Goal: Information Seeking & Learning: Learn about a topic

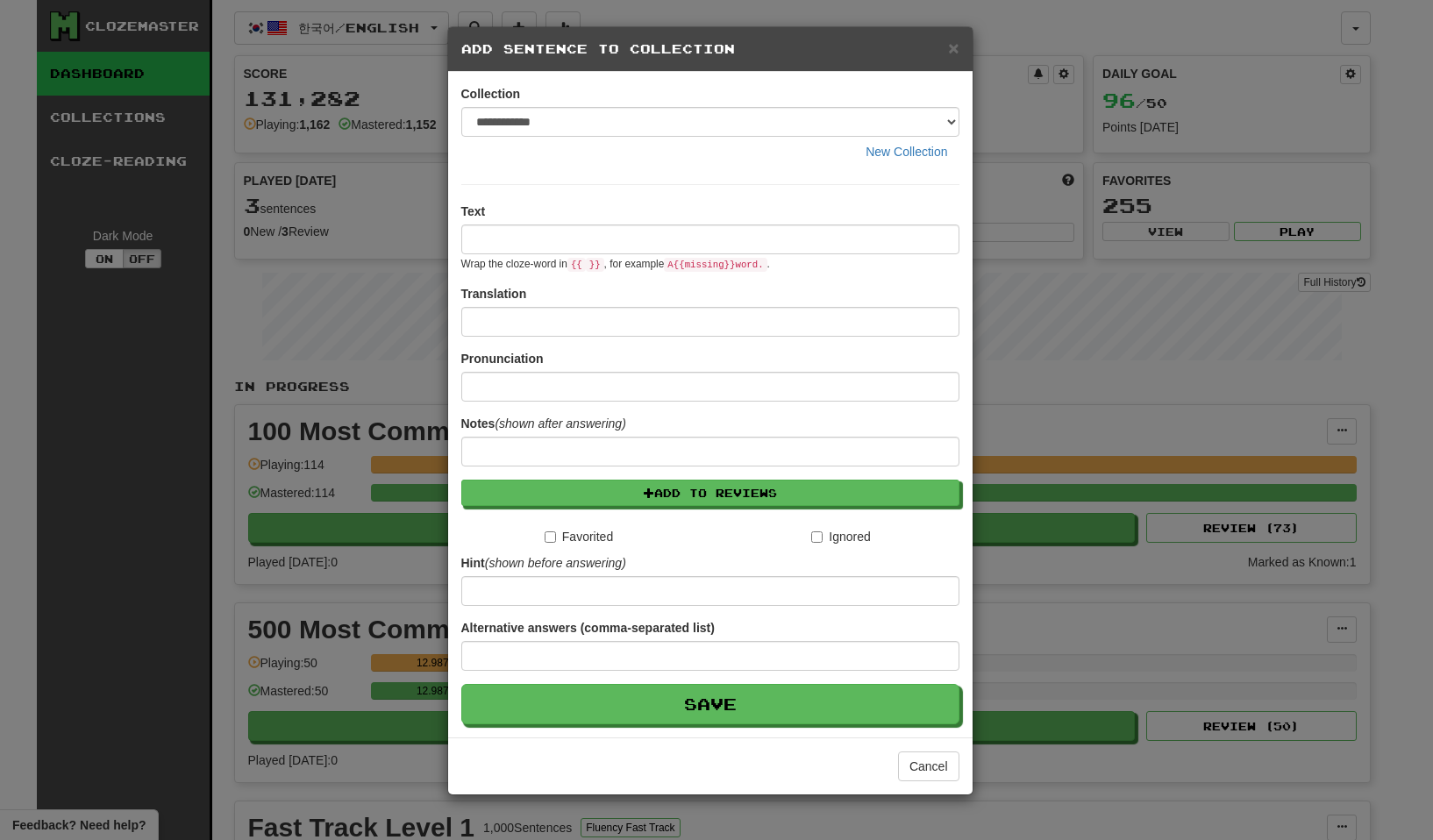
click at [949, 49] on span "×" at bounding box center [953, 47] width 11 height 20
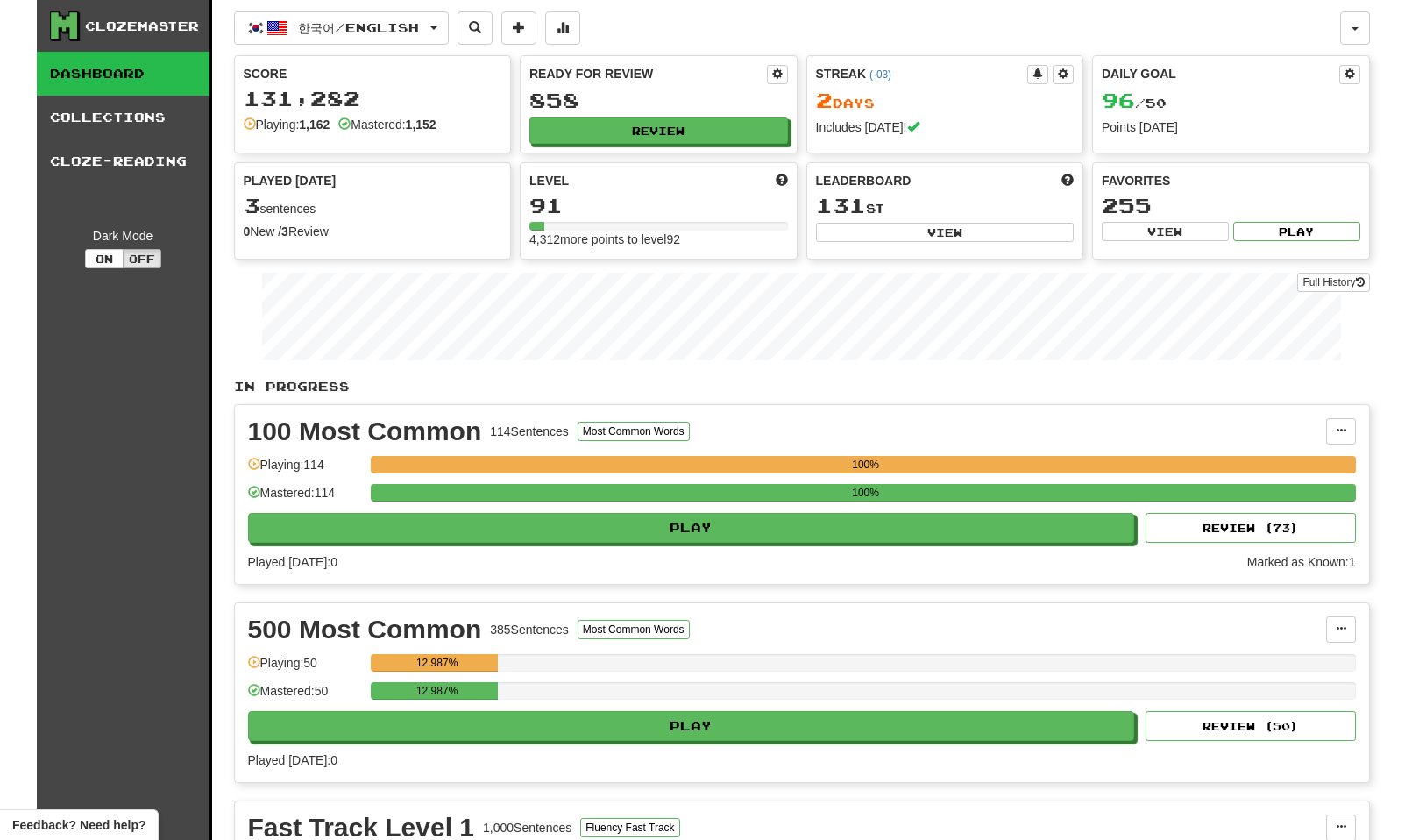
click at [449, 32] on button "한국어 / English" at bounding box center [342, 28] width 215 height 33
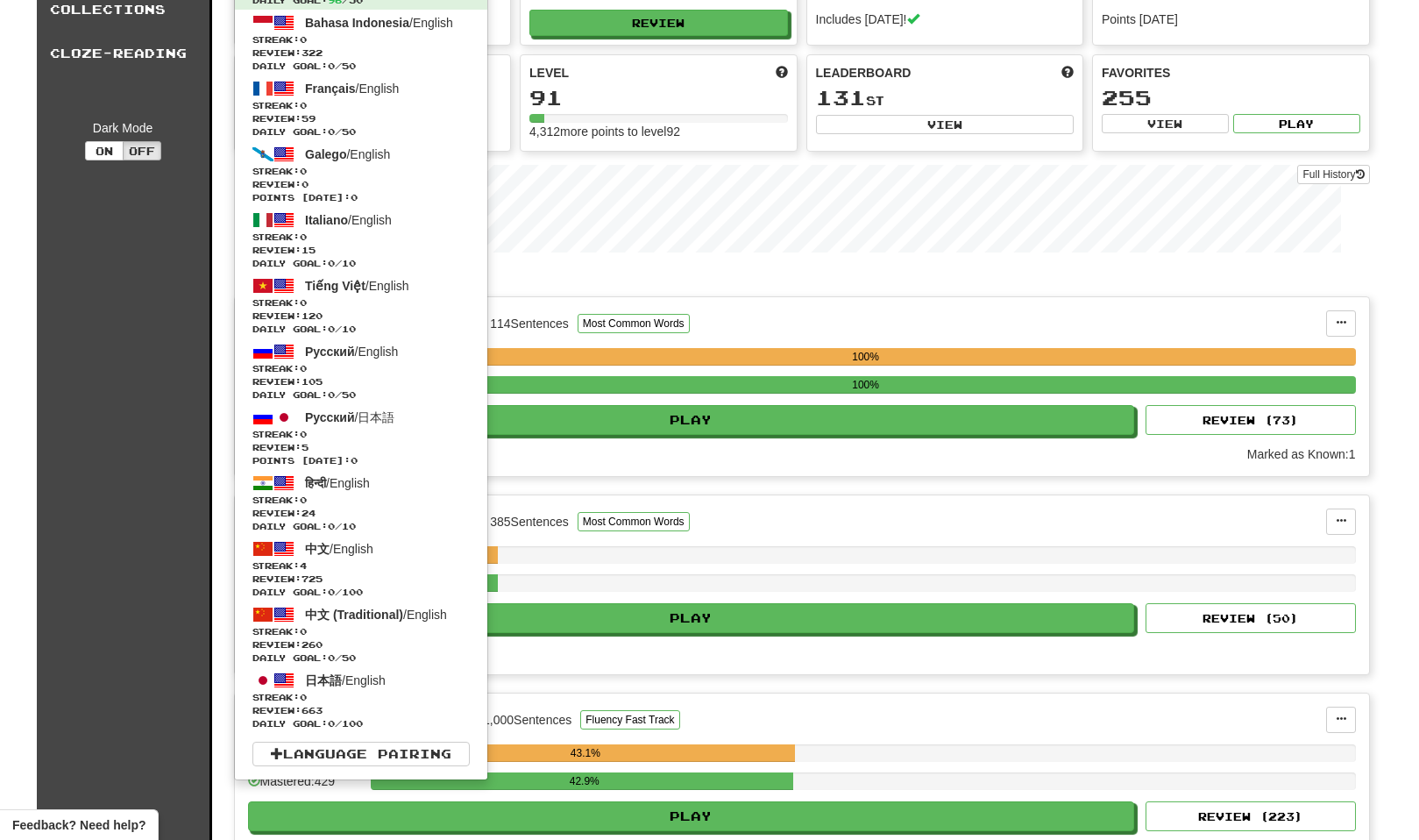
scroll to position [88, 0]
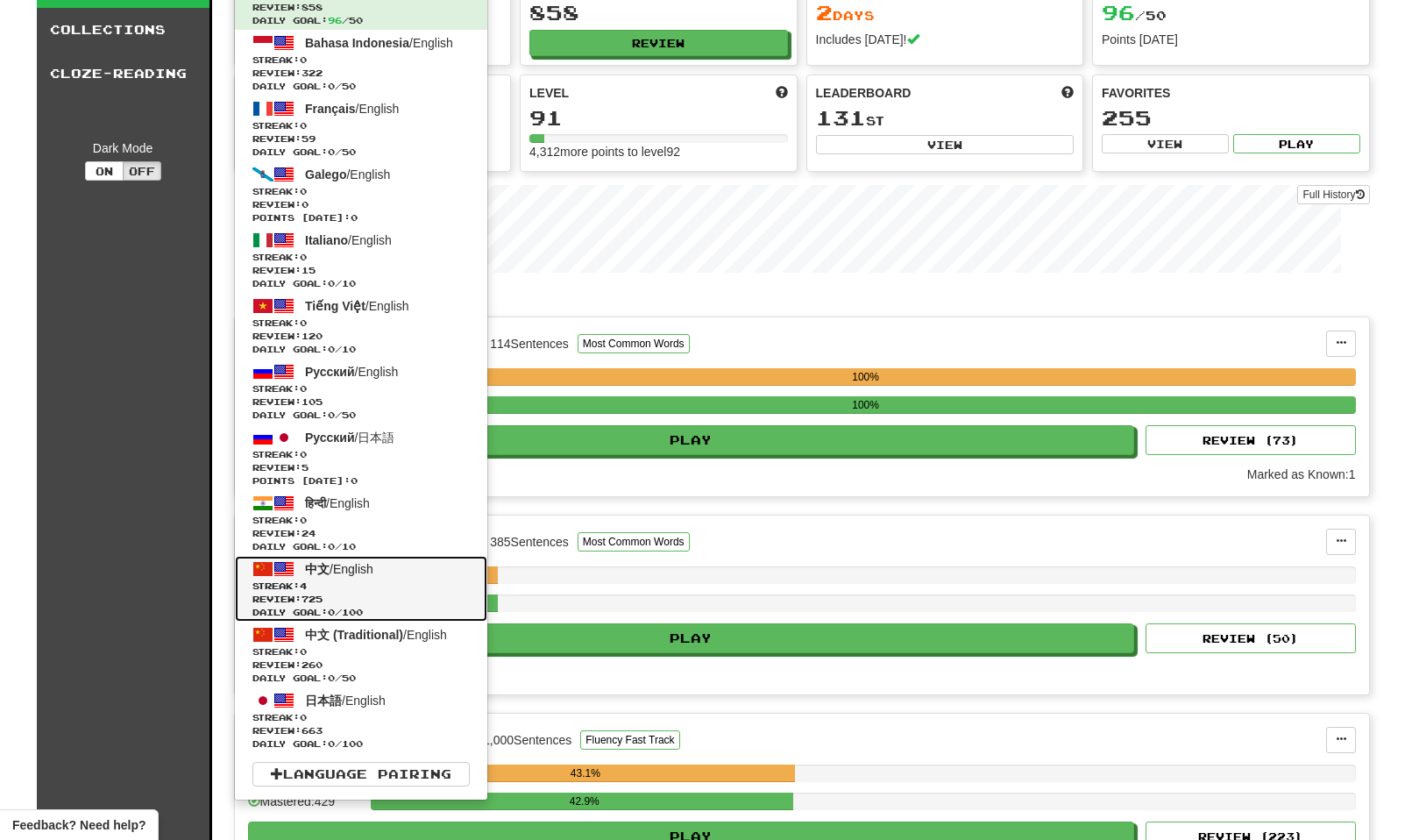
click at [407, 583] on span "Streak: 4" at bounding box center [361, 586] width 218 height 14
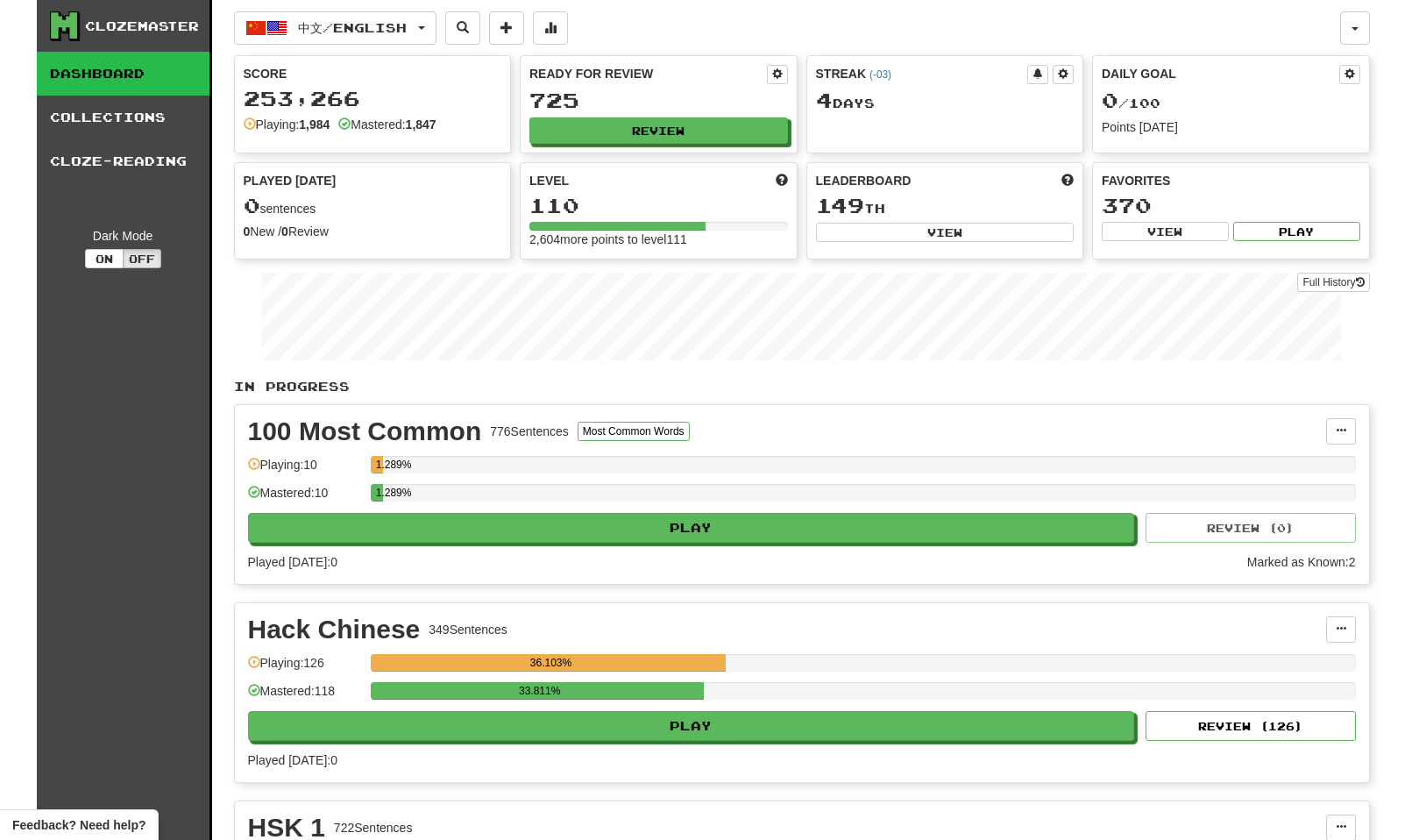
click at [87, 478] on div "Clozemaster Dashboard Collections Cloze-Reading Dark Mode On Off" at bounding box center [124, 739] width 175 height 1479
click at [635, 132] on button "Review" at bounding box center [659, 131] width 258 height 26
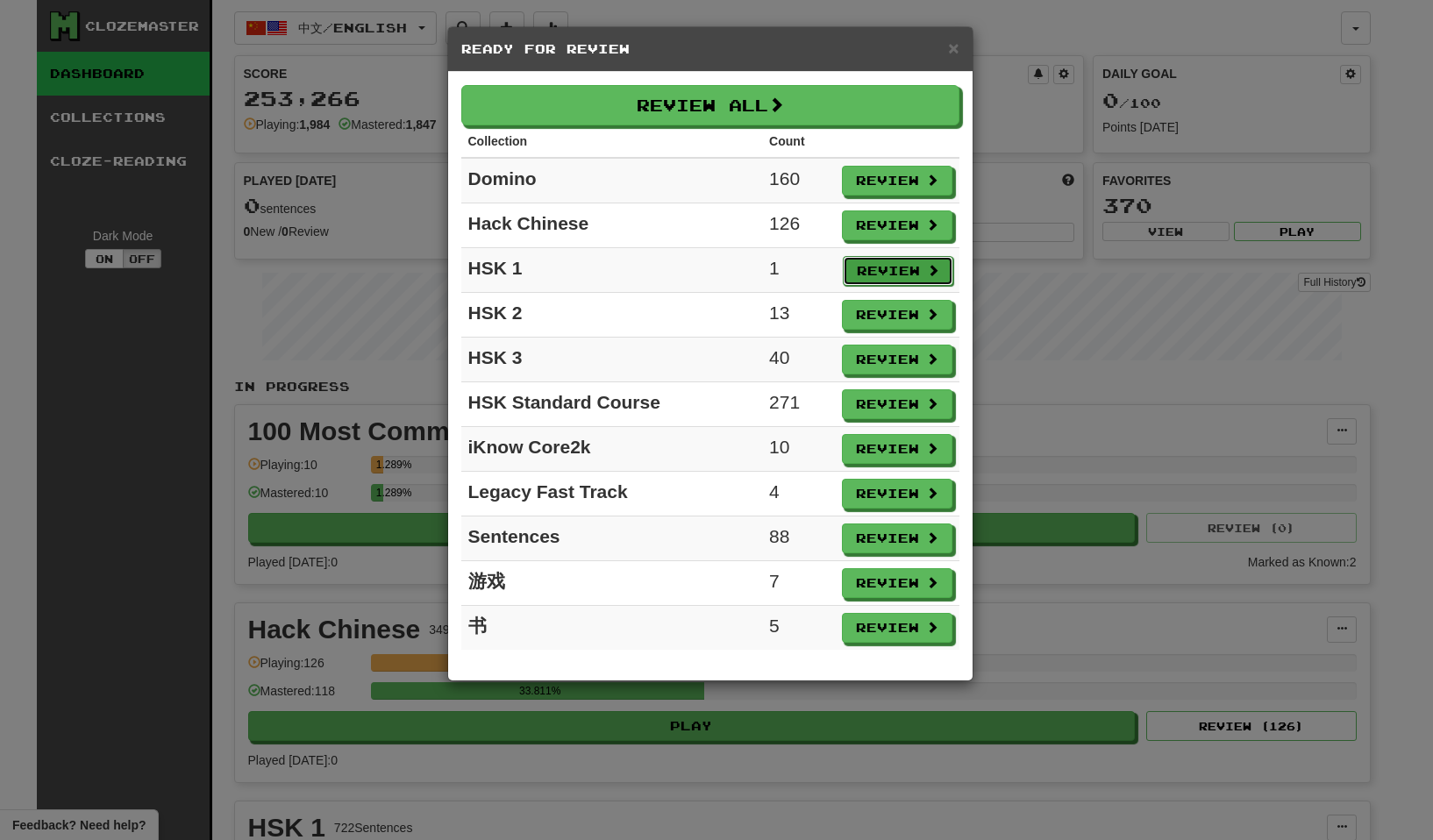
click at [887, 274] on button "Review" at bounding box center [898, 270] width 110 height 30
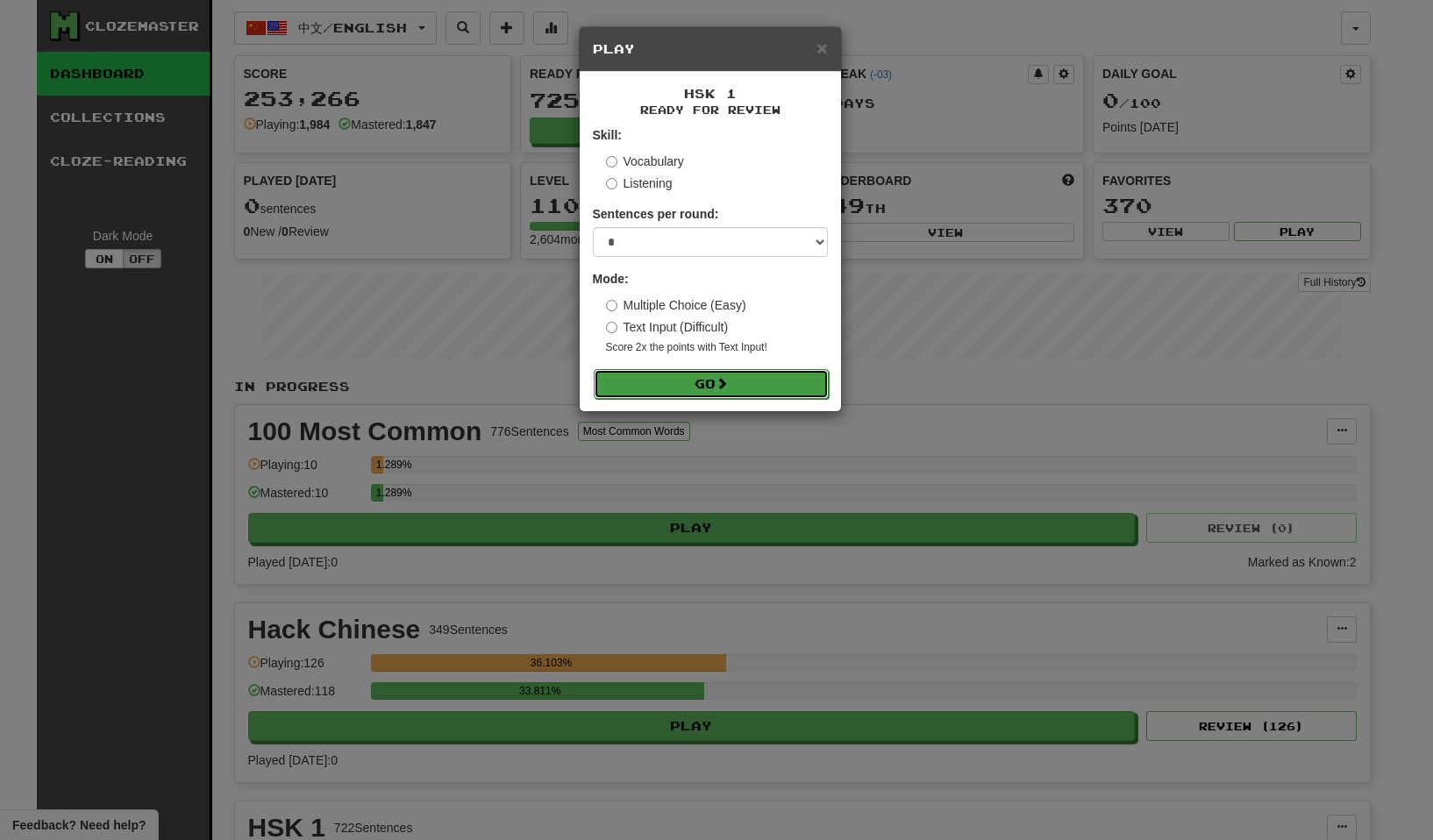
click at [769, 391] on button "Go" at bounding box center [711, 383] width 235 height 30
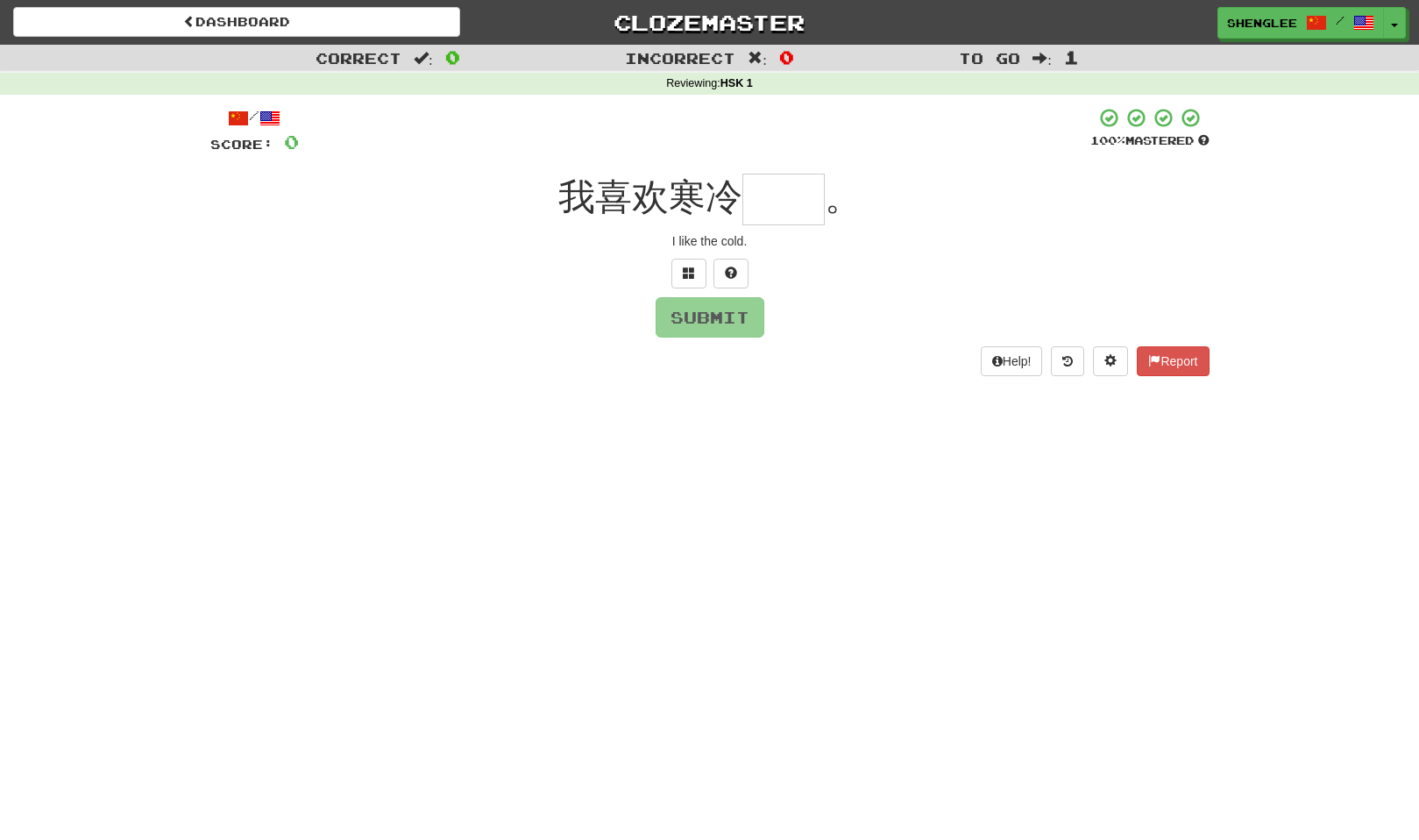
click at [776, 212] on input "text" at bounding box center [783, 198] width 82 height 51
type input "*"
click at [702, 267] on button at bounding box center [689, 273] width 35 height 30
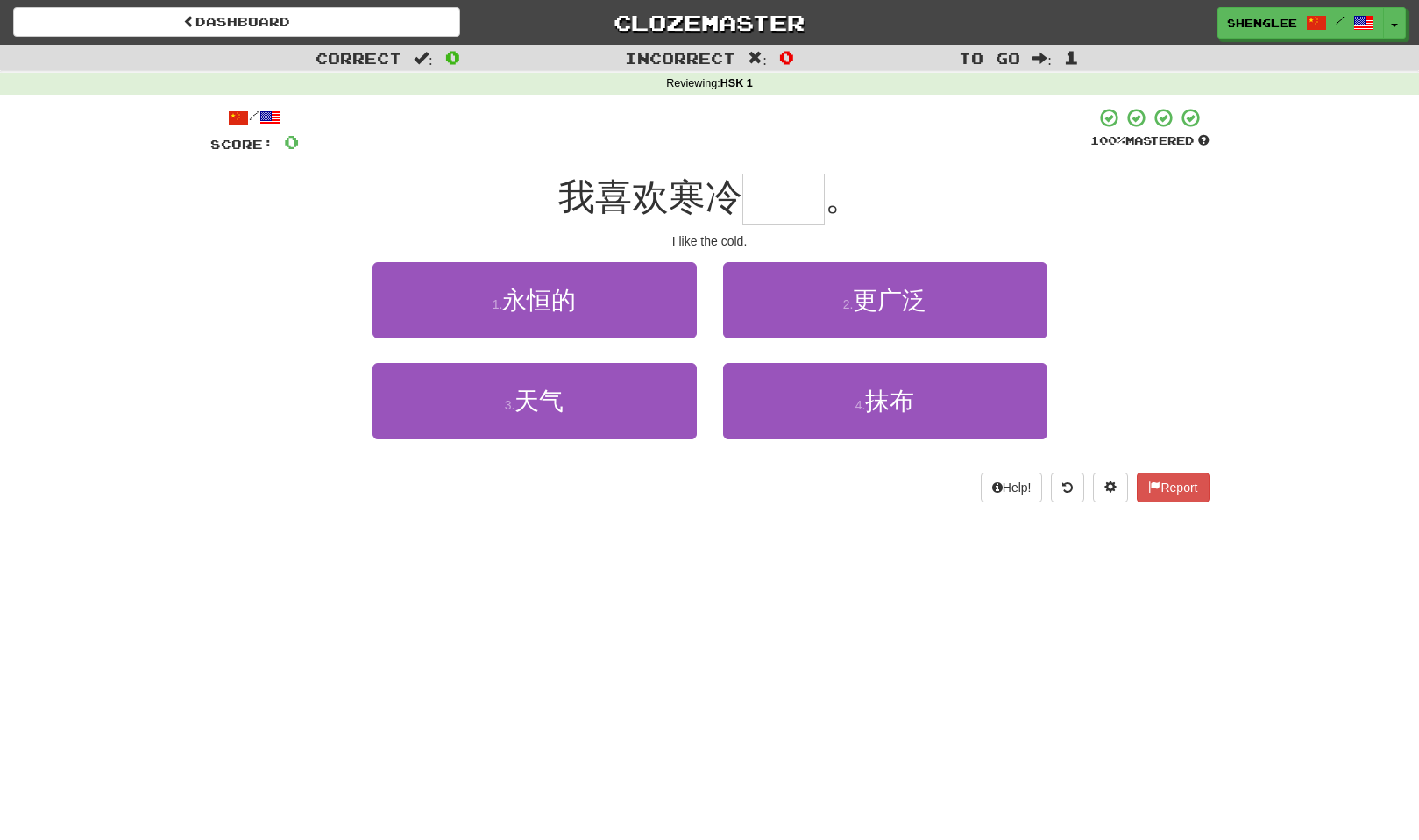
click at [778, 181] on input "text" at bounding box center [783, 198] width 82 height 51
type input "**"
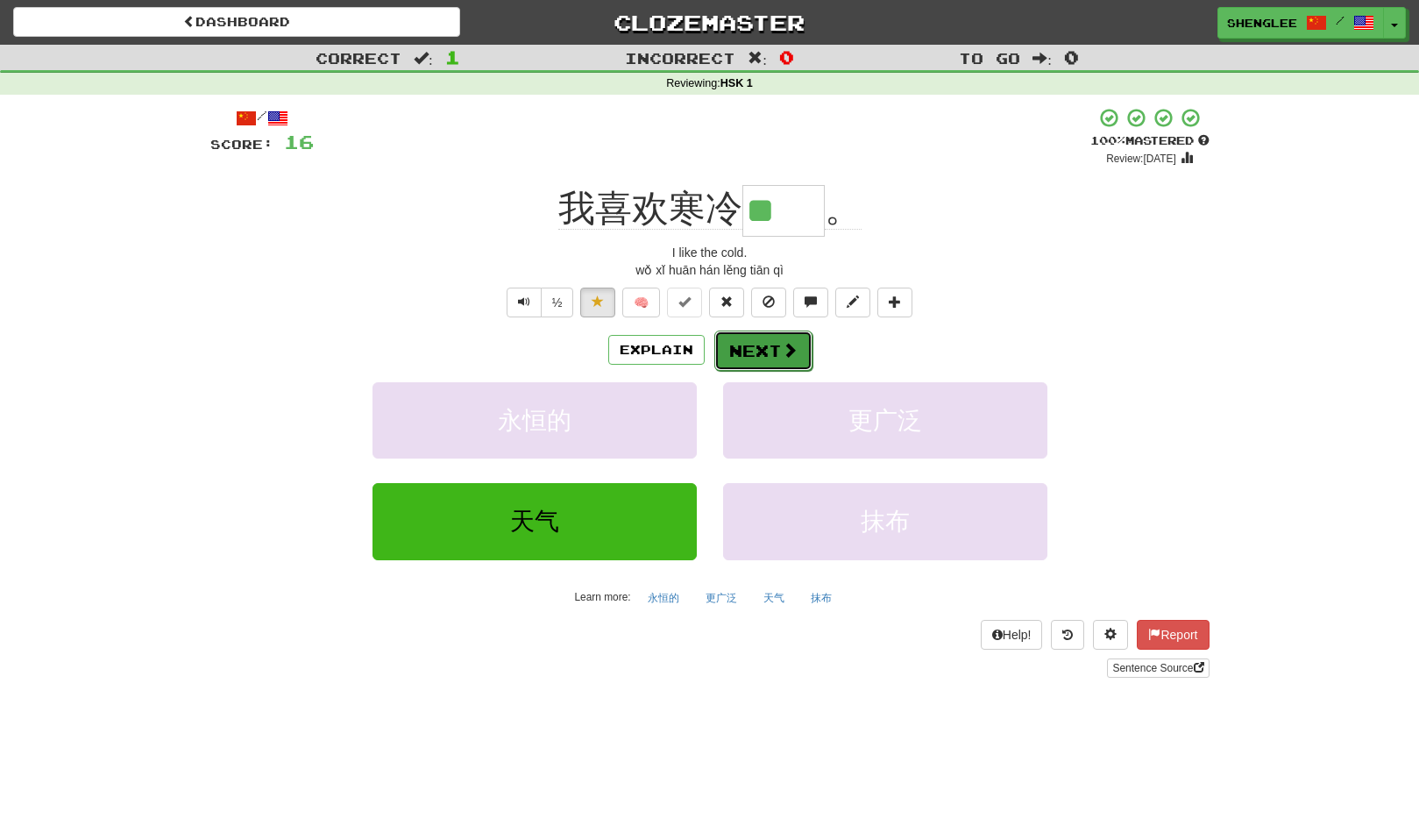
click at [782, 351] on span at bounding box center [790, 349] width 15 height 15
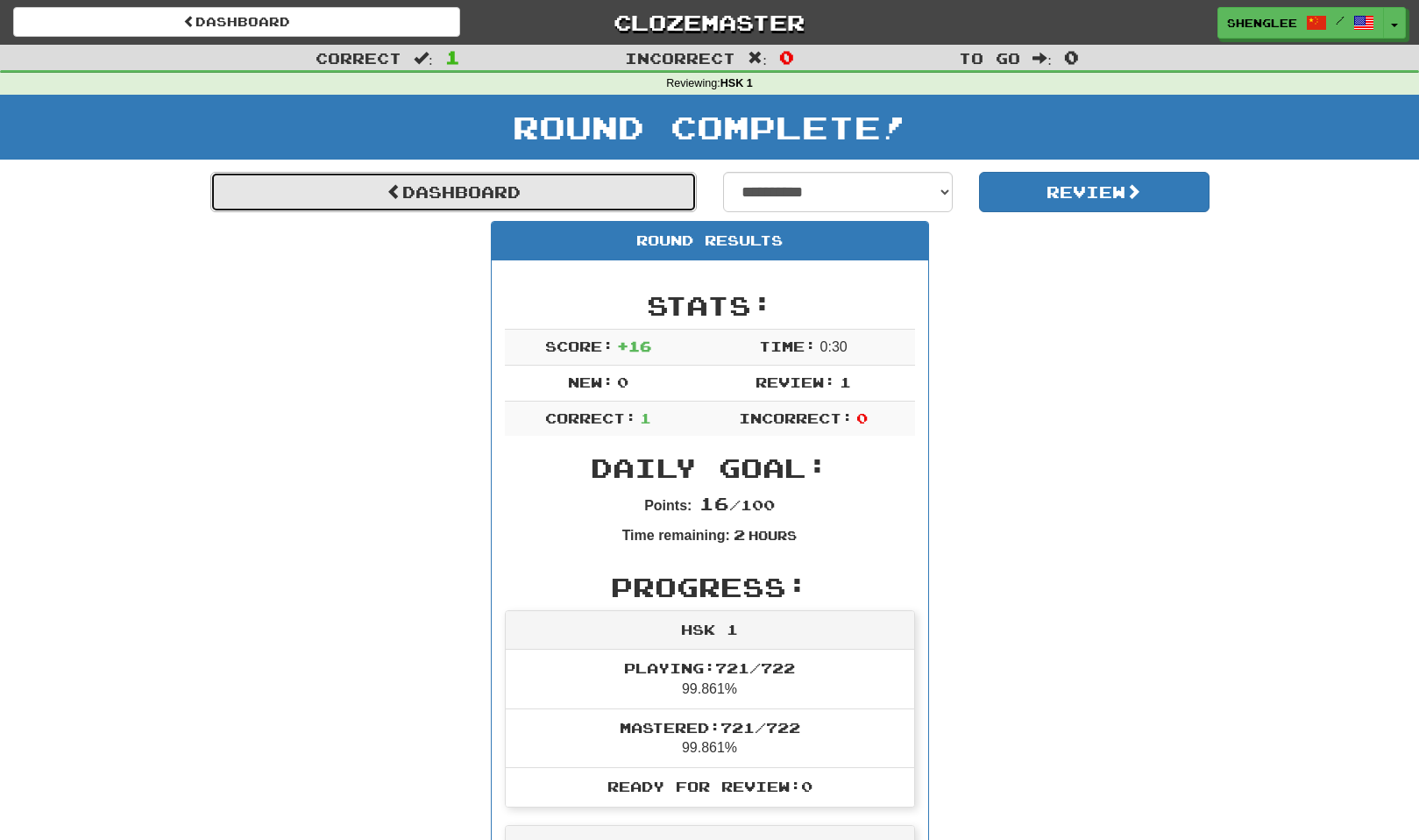
click at [438, 193] on link "Dashboard" at bounding box center [453, 193] width 487 height 41
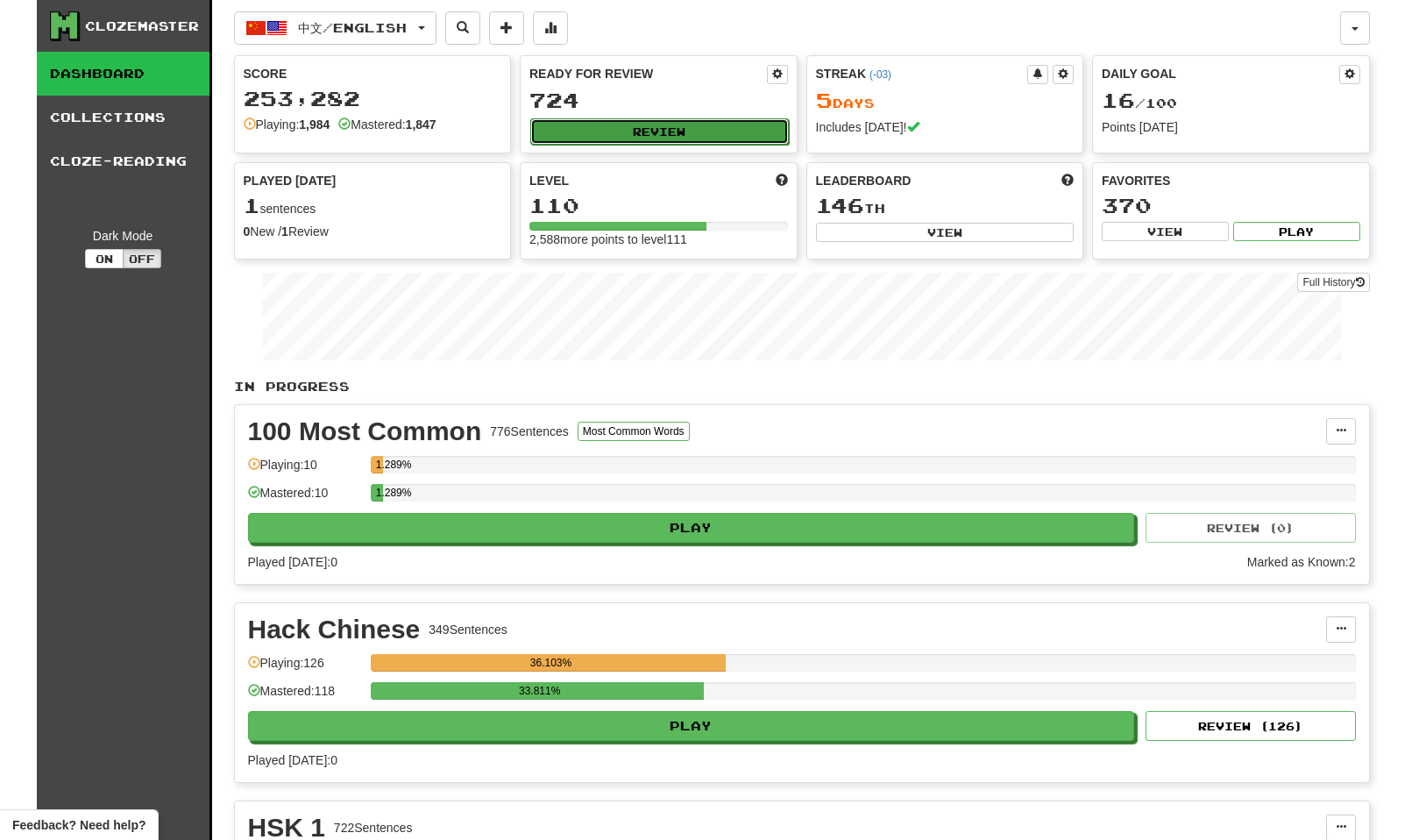
click at [650, 129] on button "Review" at bounding box center [659, 131] width 258 height 26
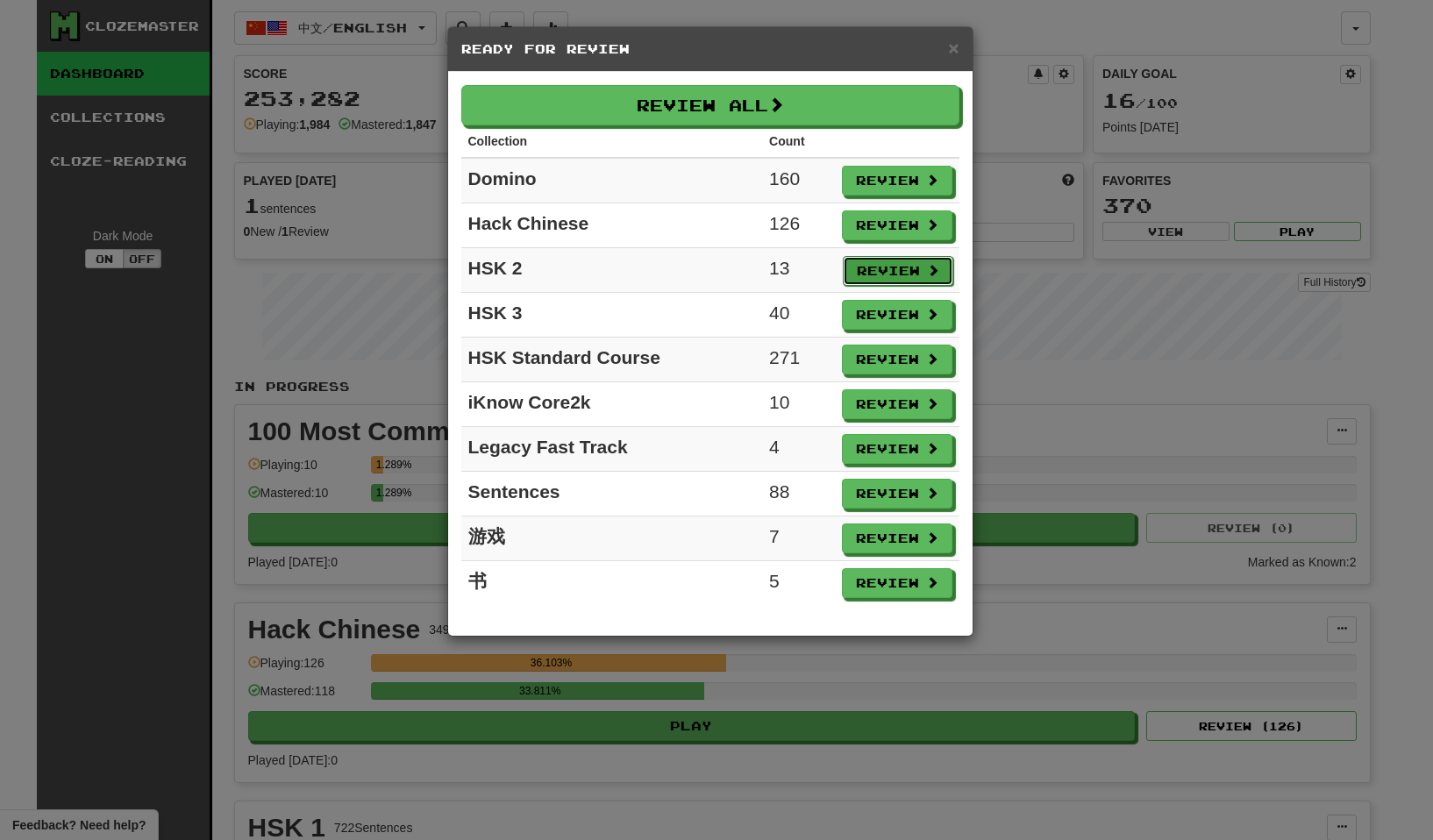
click at [878, 269] on button "Review" at bounding box center [898, 270] width 110 height 30
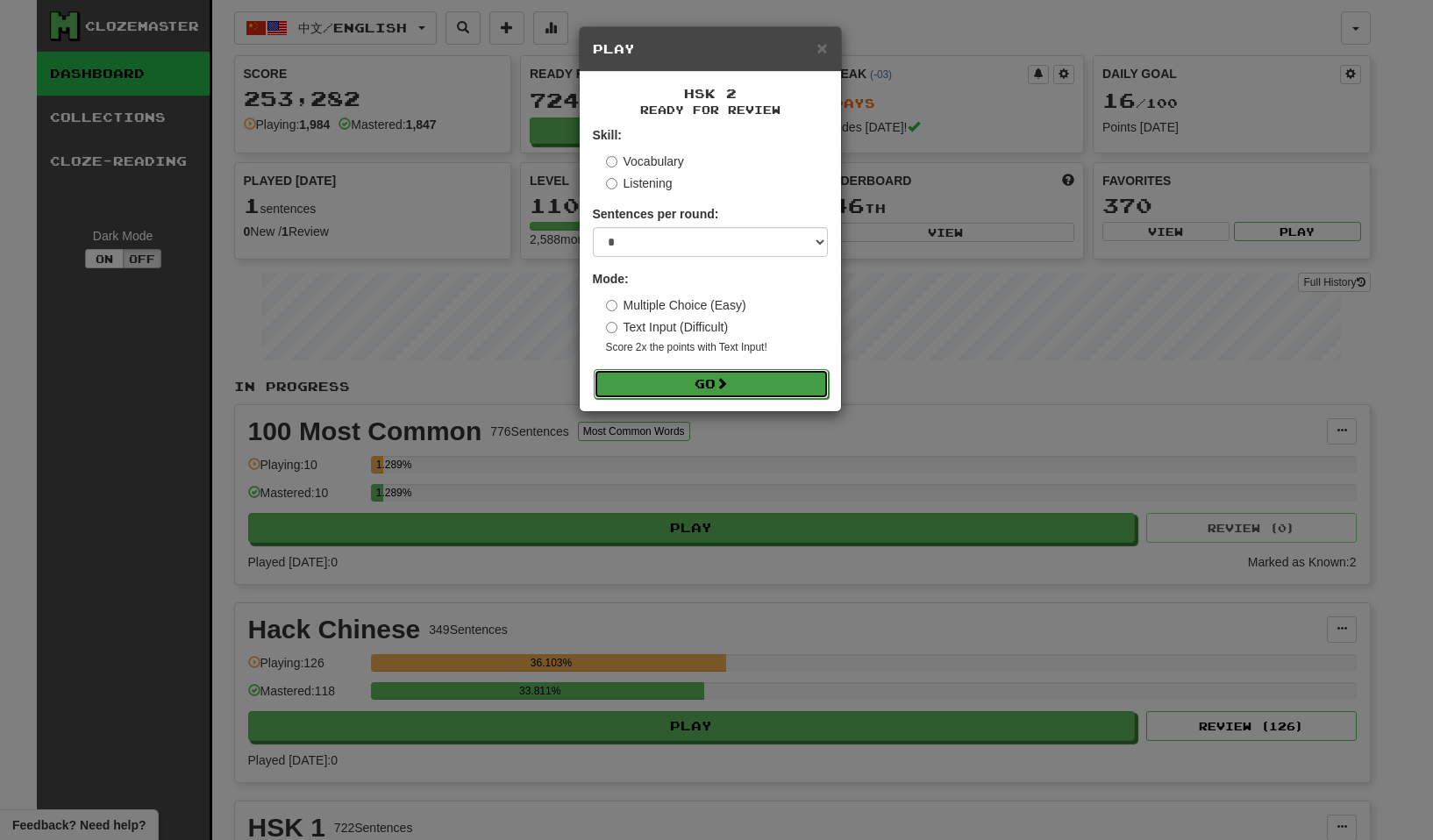
click at [728, 384] on span at bounding box center [721, 382] width 13 height 13
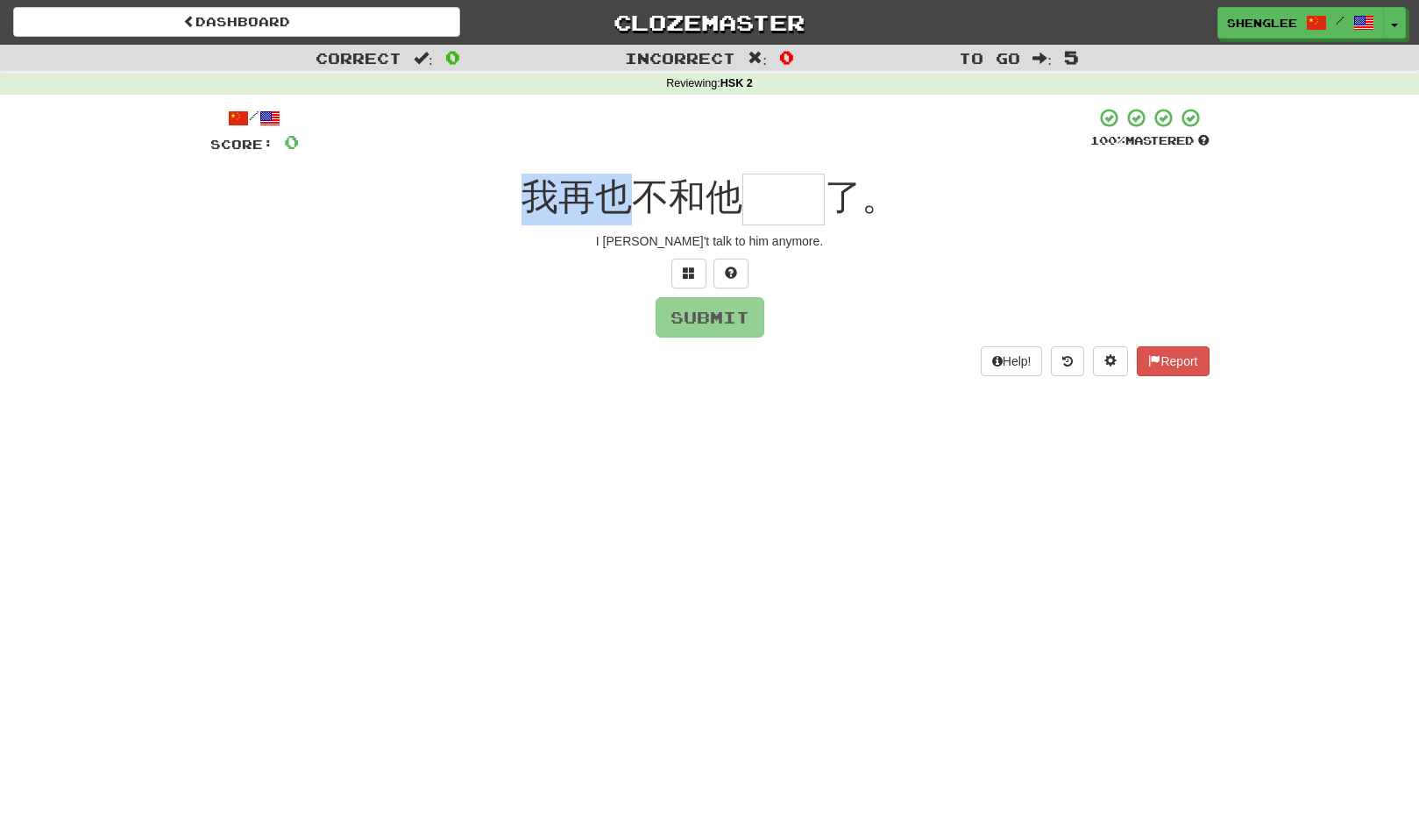
drag, startPoint x: 529, startPoint y: 189, endPoint x: 619, endPoint y: 209, distance: 92.2
click at [619, 209] on span "我再也不和他" at bounding box center [632, 196] width 221 height 42
click at [670, 199] on span "我再也不和他" at bounding box center [632, 196] width 221 height 42
click at [773, 193] on input "text" at bounding box center [783, 198] width 82 height 51
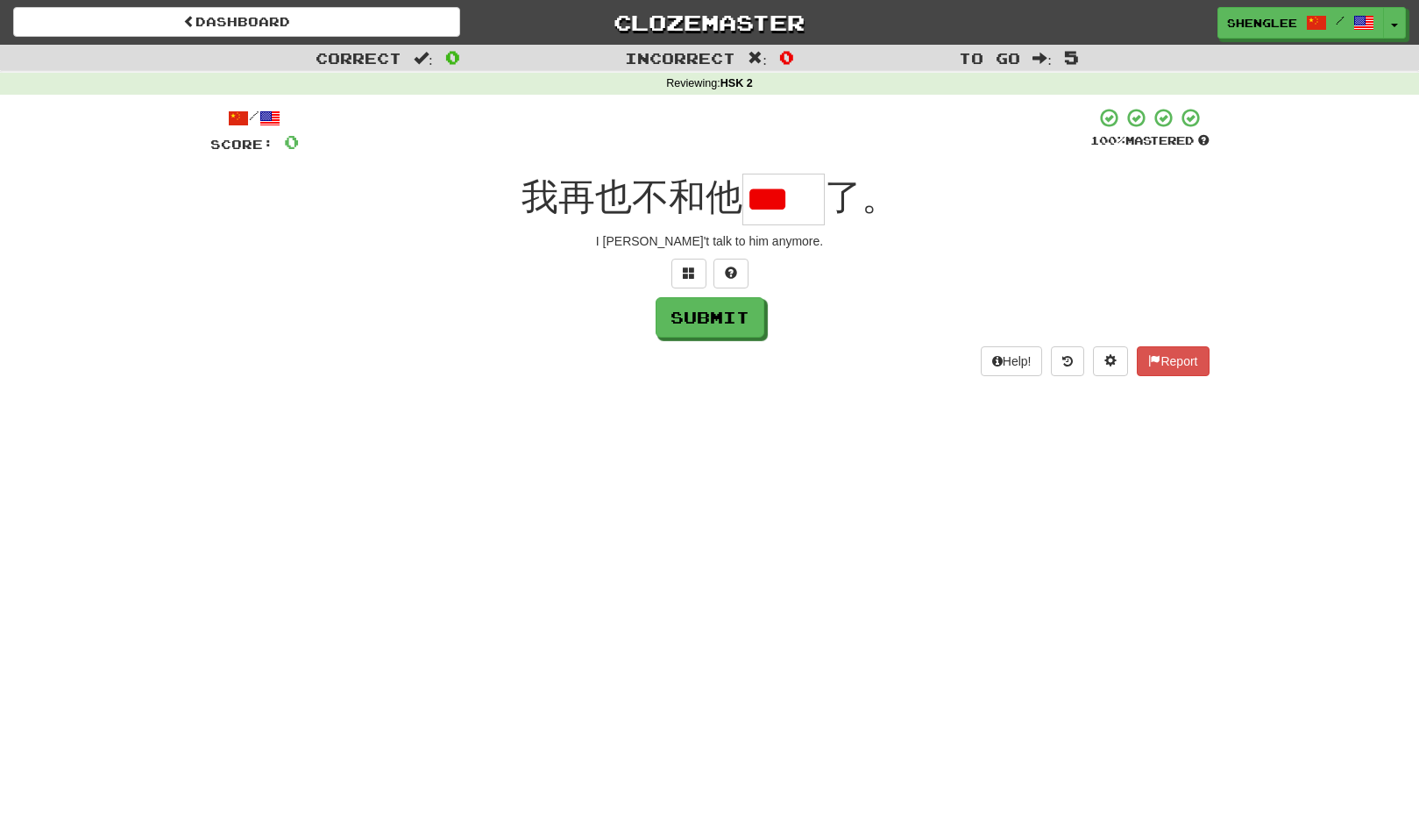
type input "*"
click at [692, 260] on button at bounding box center [689, 273] width 35 height 30
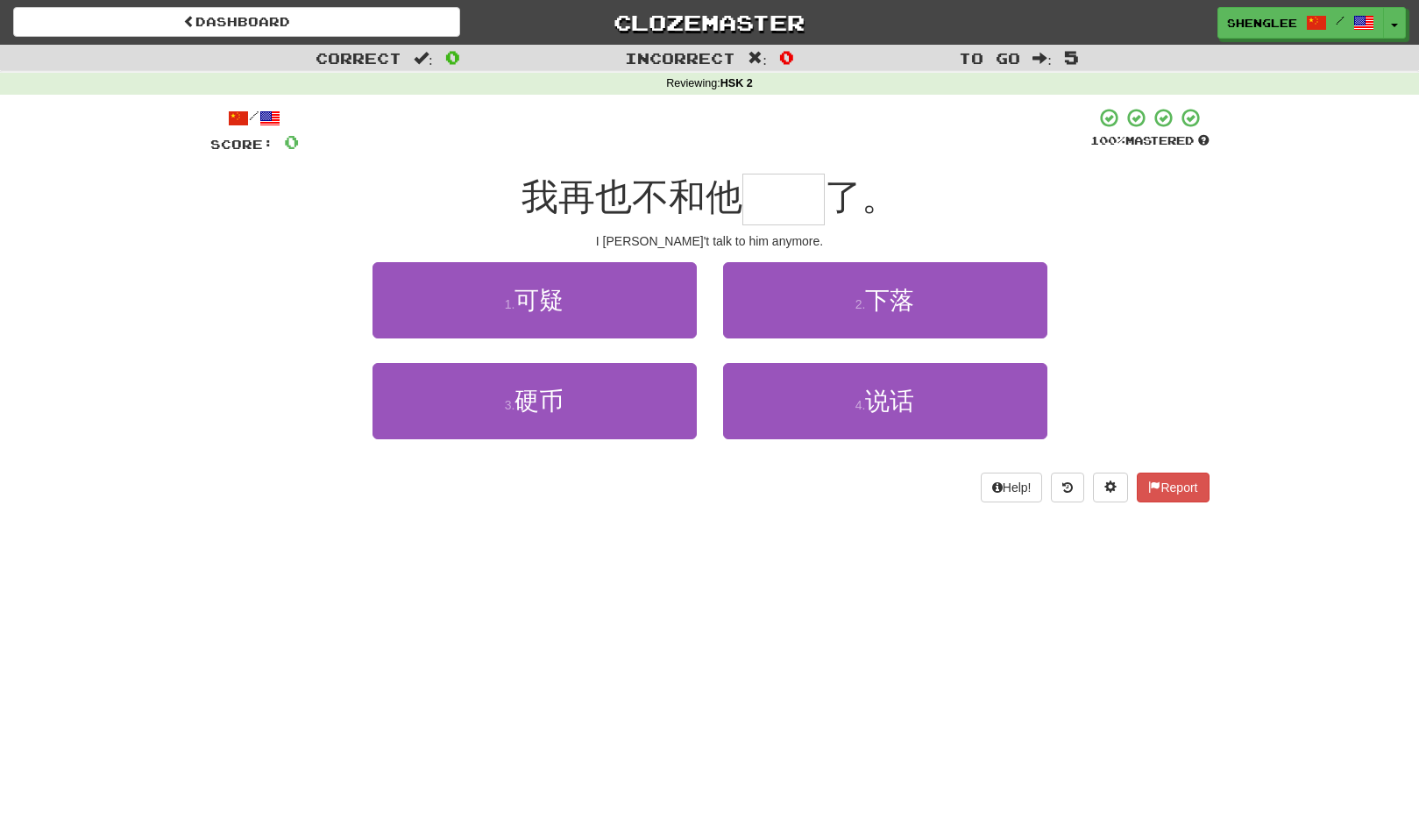
click at [771, 202] on input "text" at bounding box center [783, 198] width 82 height 51
type input "**"
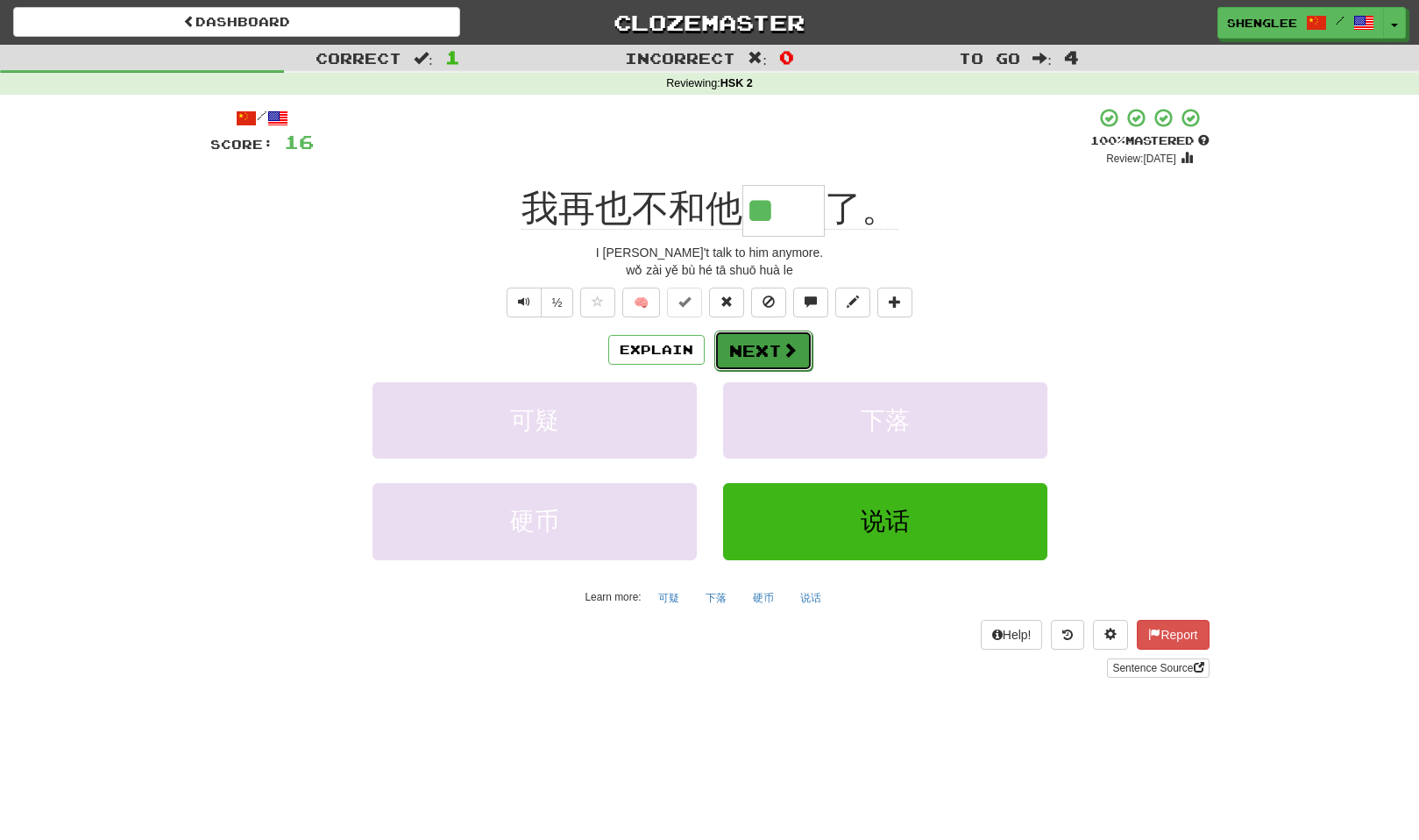
click at [777, 354] on button "Next" at bounding box center [763, 350] width 98 height 41
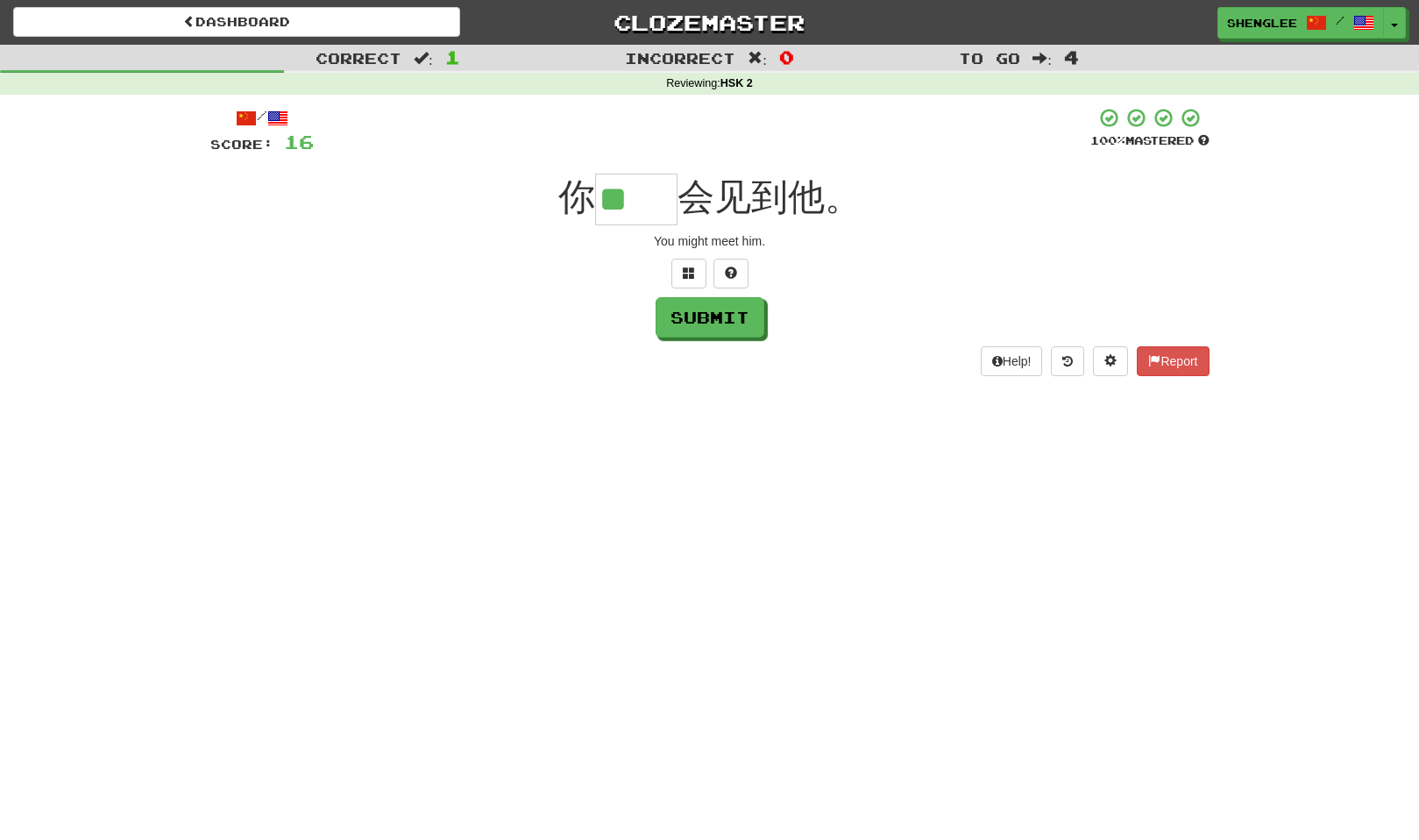
type input "**"
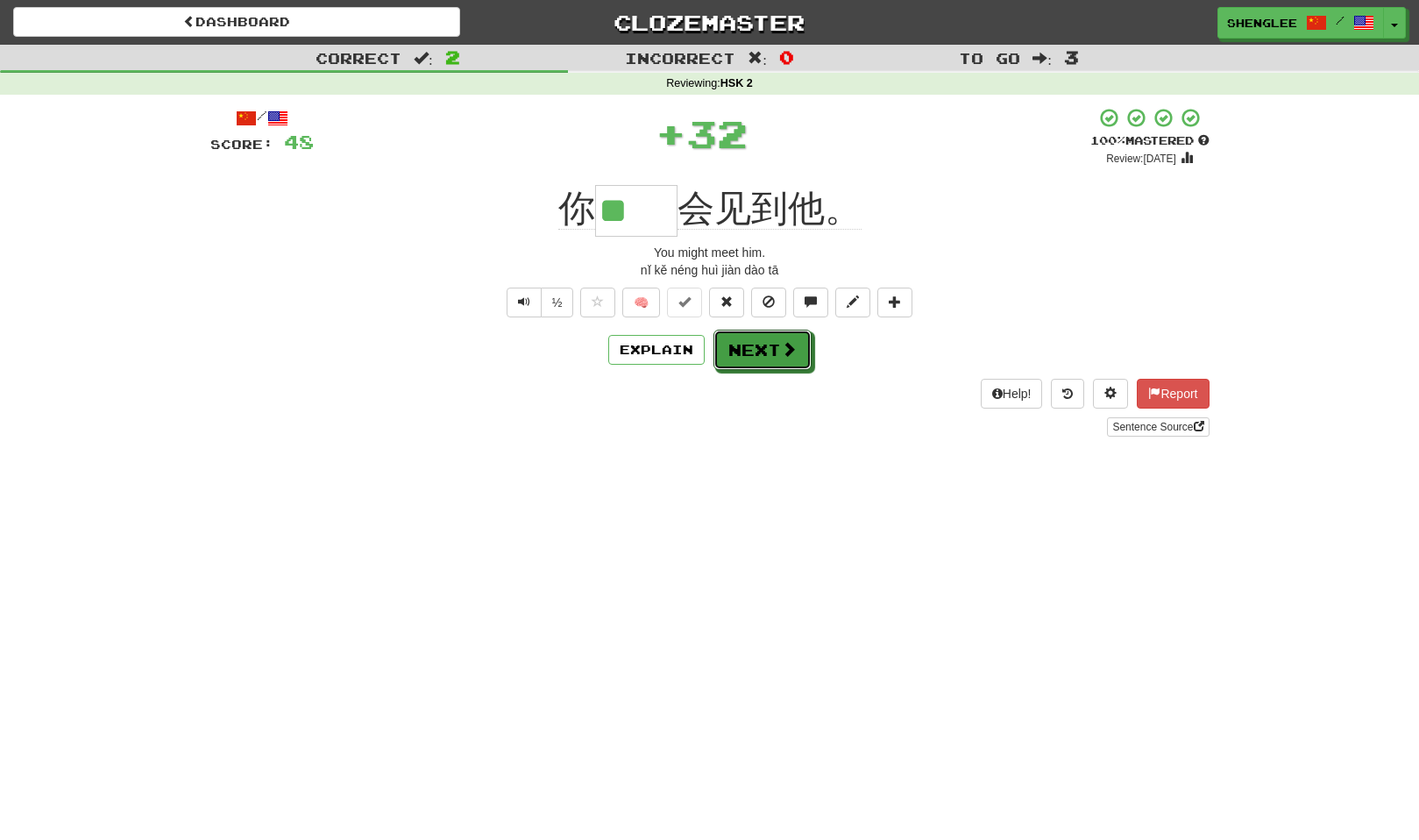
click at [779, 358] on button "Next" at bounding box center [762, 350] width 98 height 41
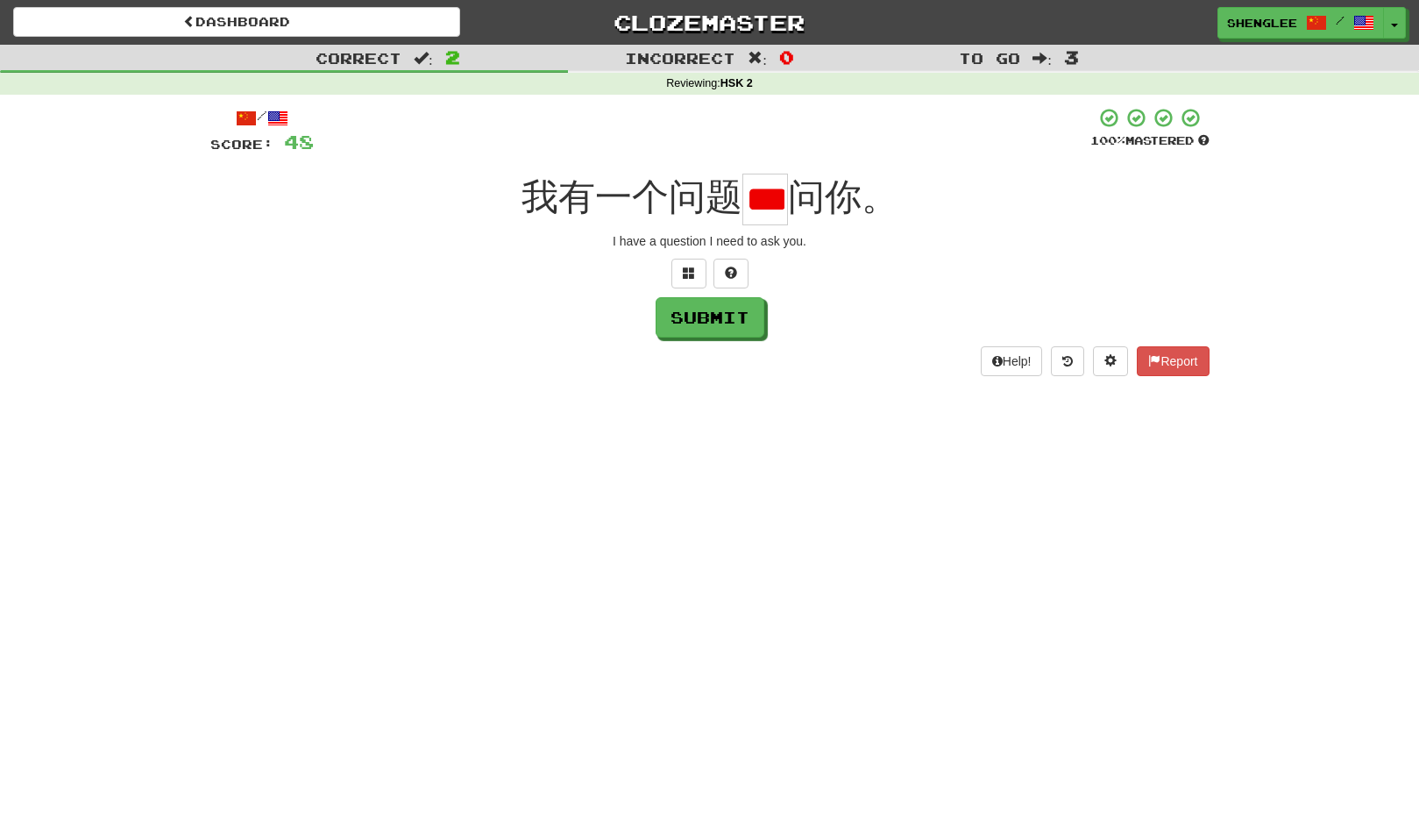
scroll to position [0, 11]
type input "*"
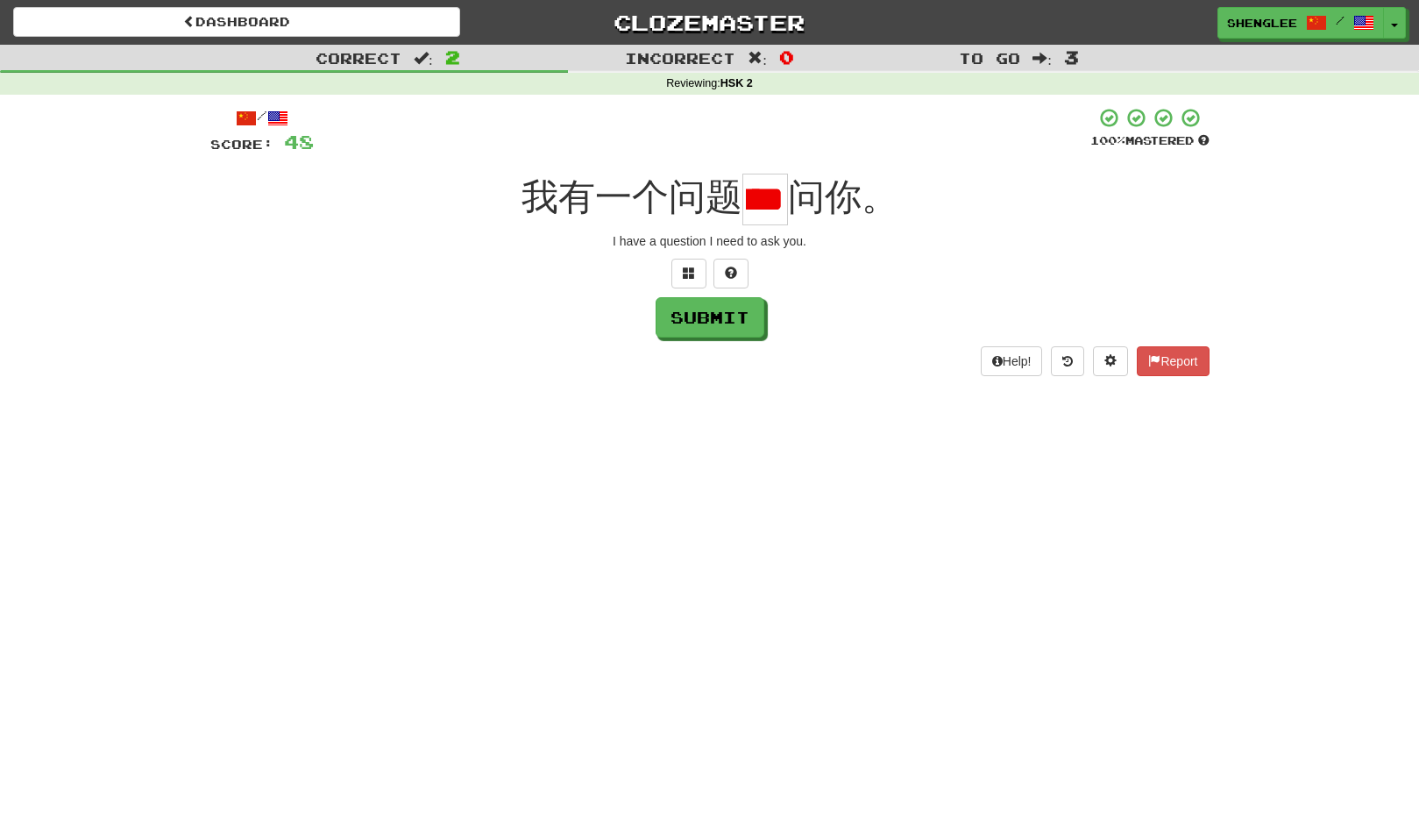
type input "*"
click at [695, 278] on button at bounding box center [689, 273] width 35 height 30
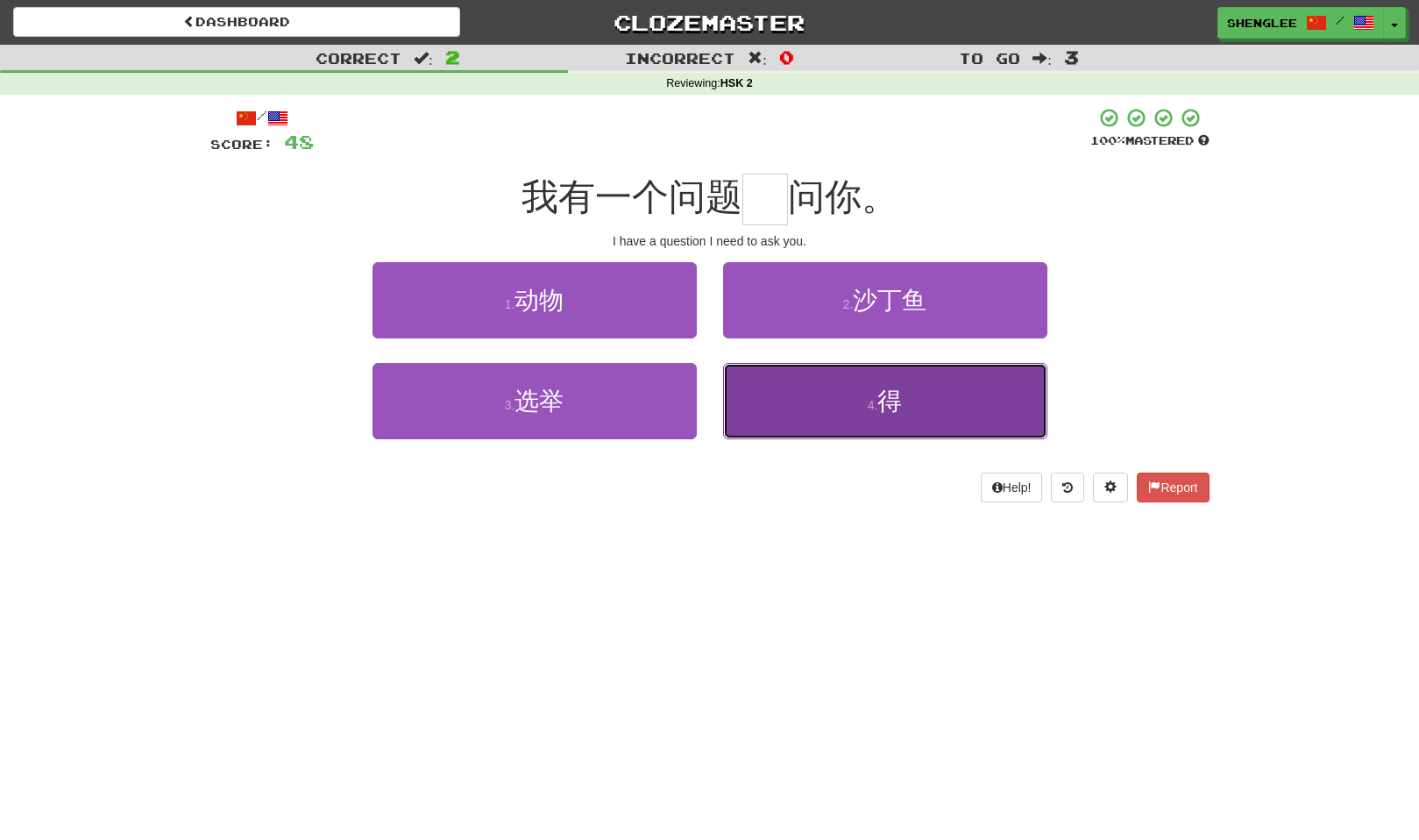
click at [896, 400] on span "得" at bounding box center [890, 401] width 24 height 27
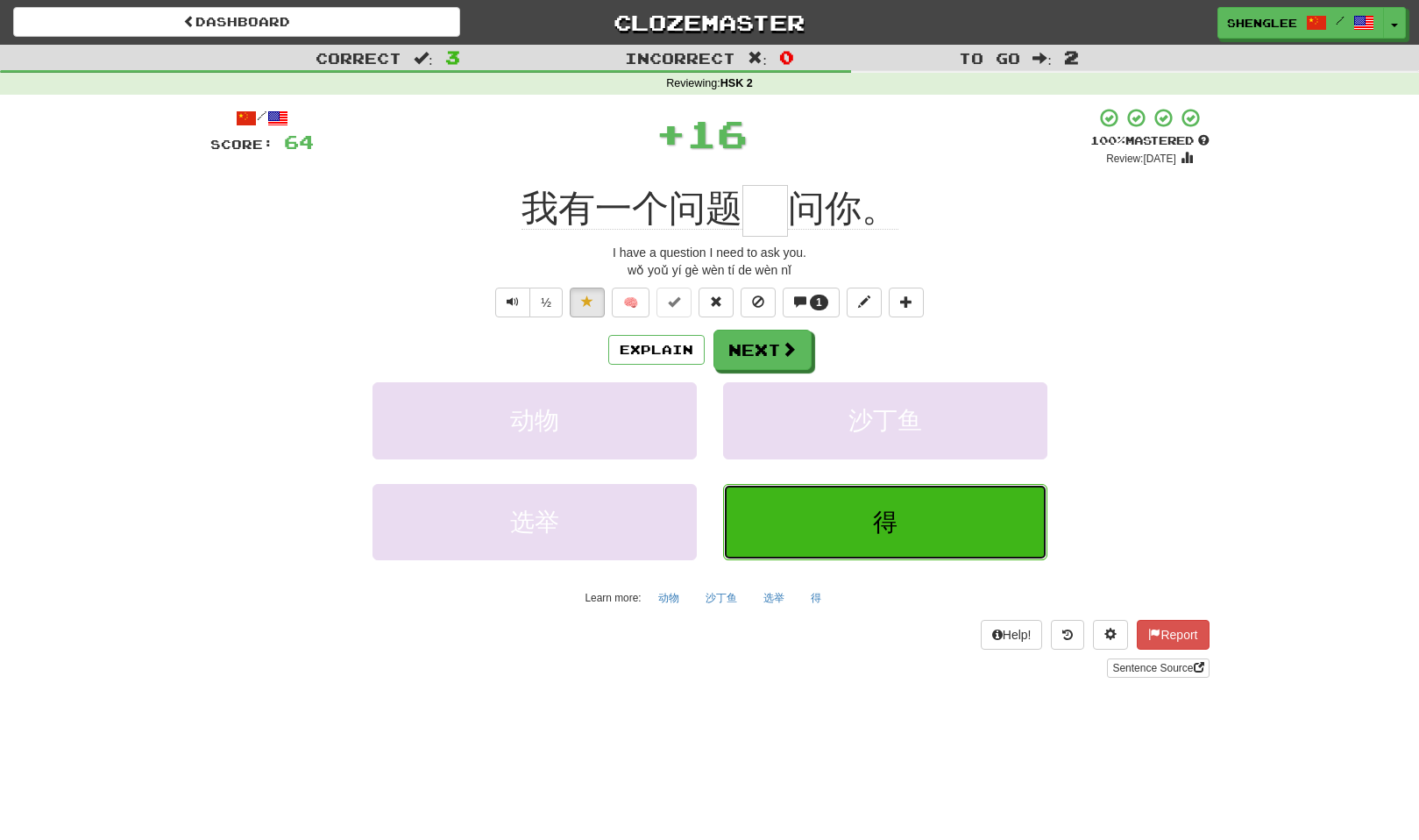
type input "*"
click at [772, 351] on button "Next" at bounding box center [762, 350] width 98 height 41
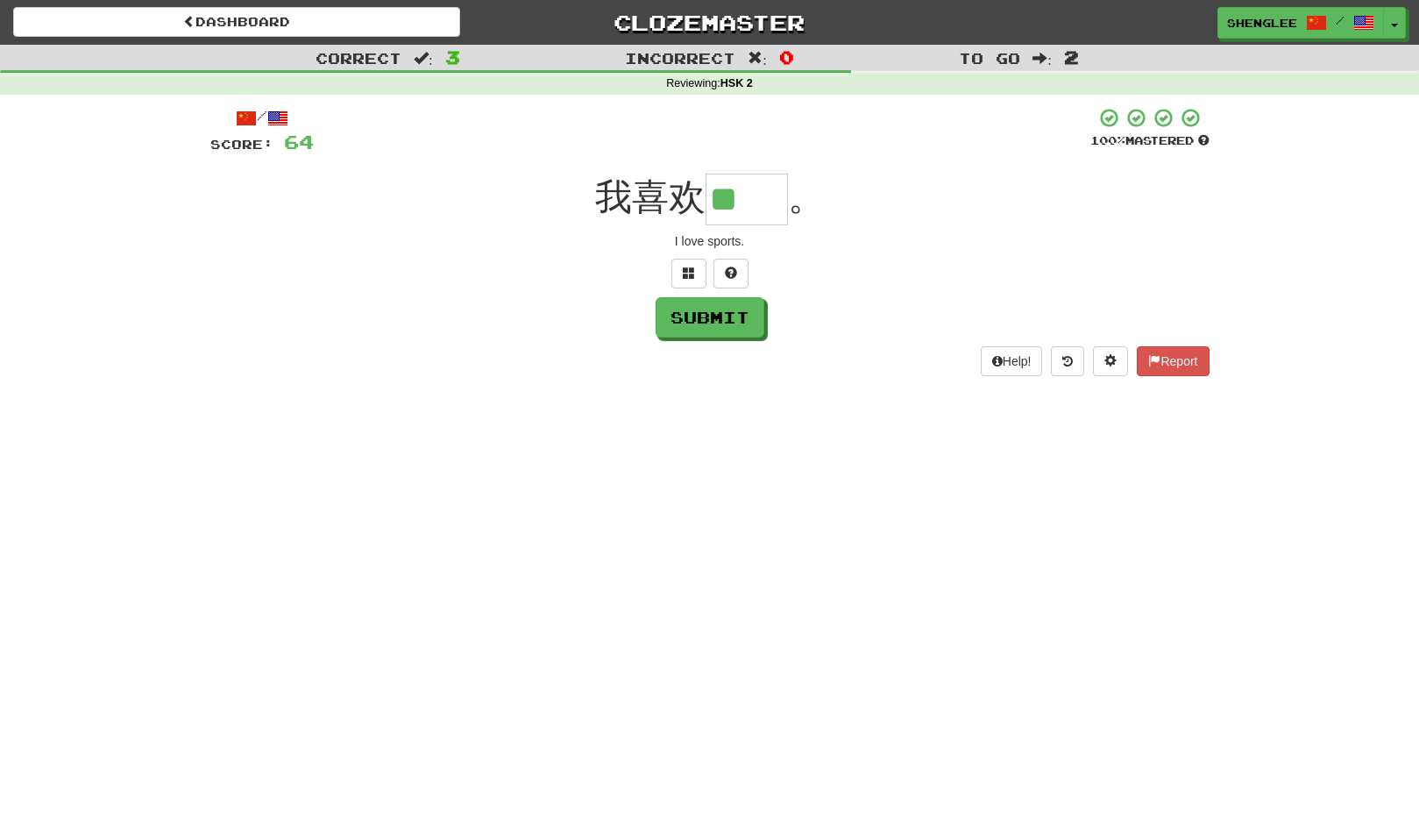
type input "**"
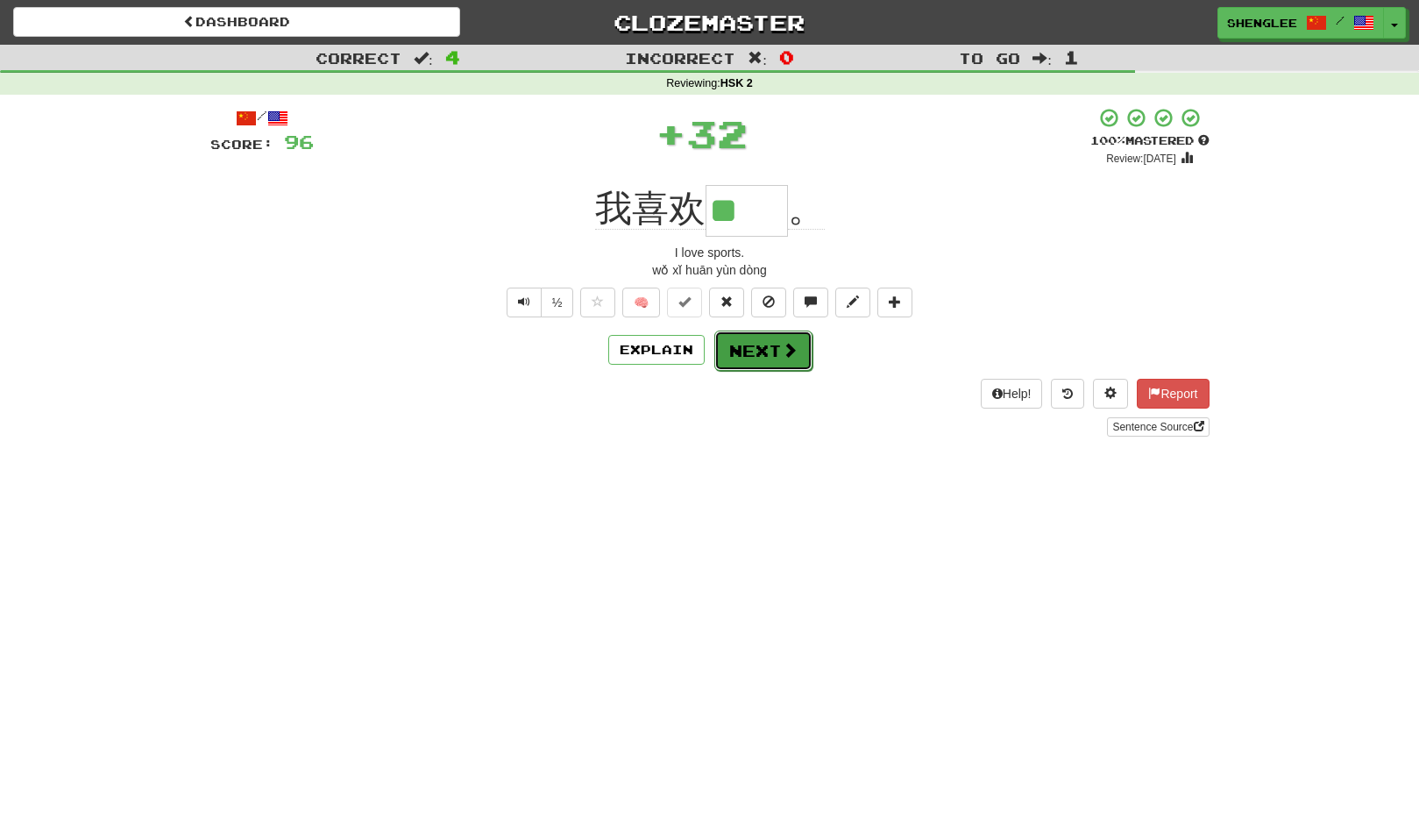
click at [802, 347] on button "Next" at bounding box center [763, 350] width 98 height 41
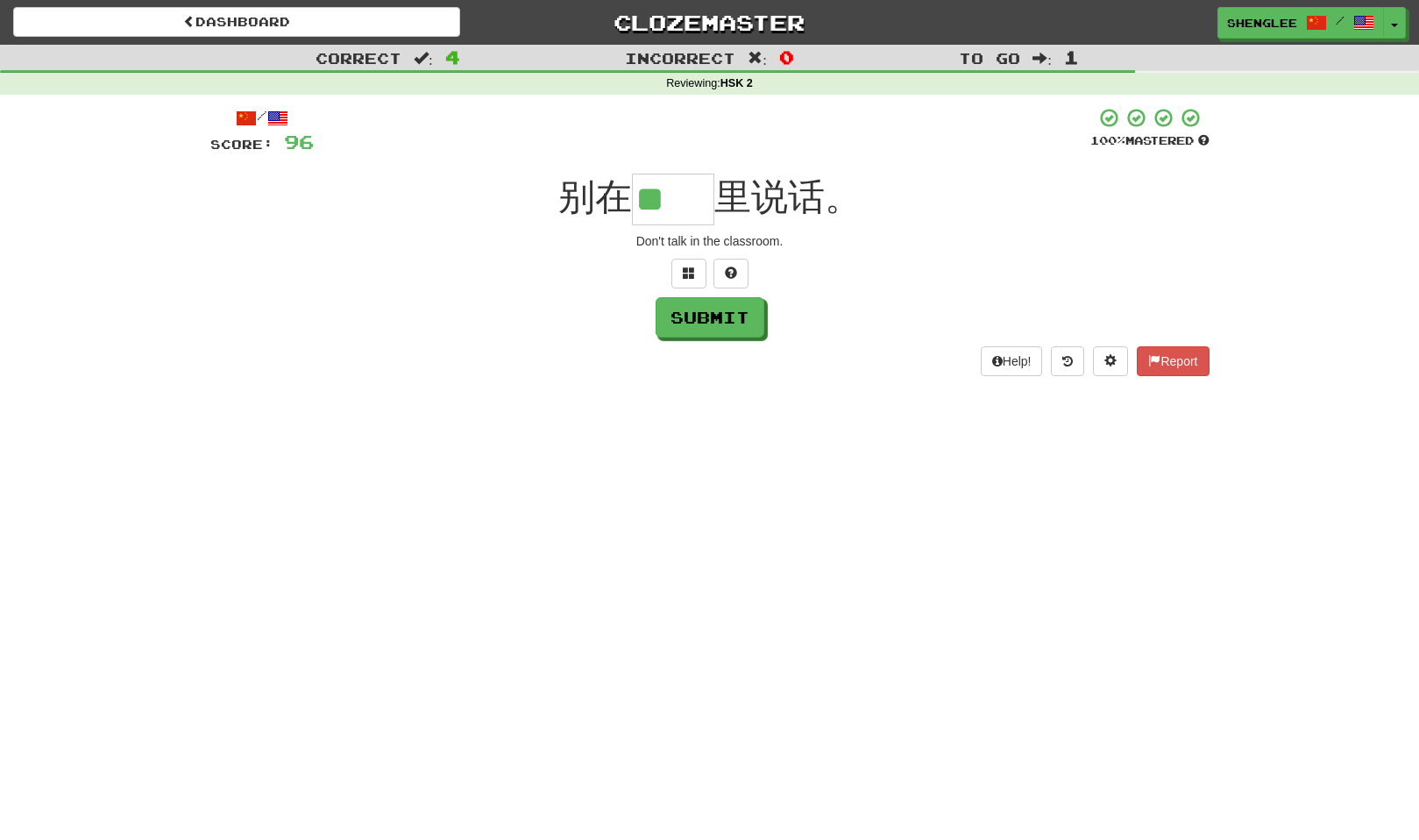
type input "**"
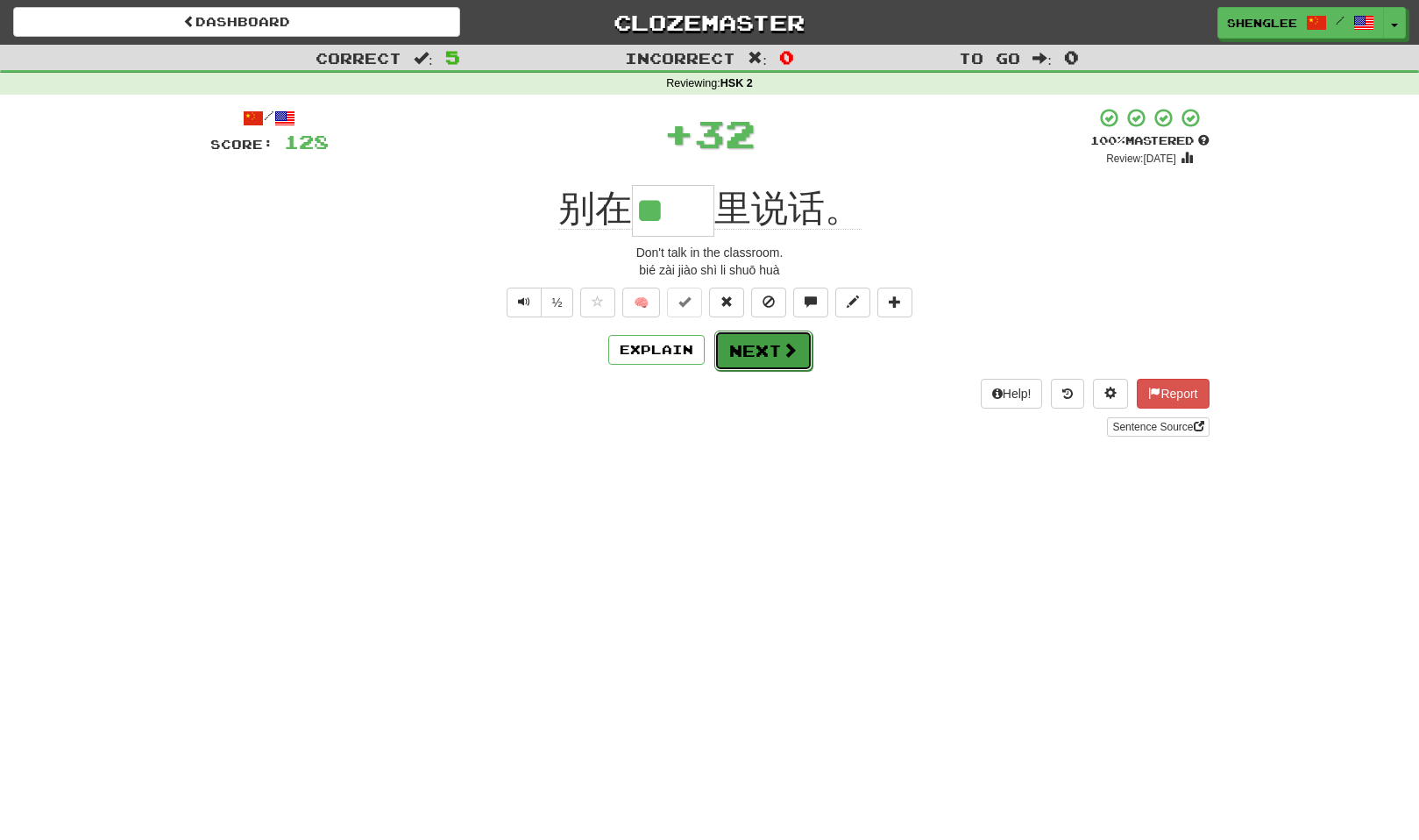
click at [759, 362] on button "Next" at bounding box center [763, 350] width 98 height 41
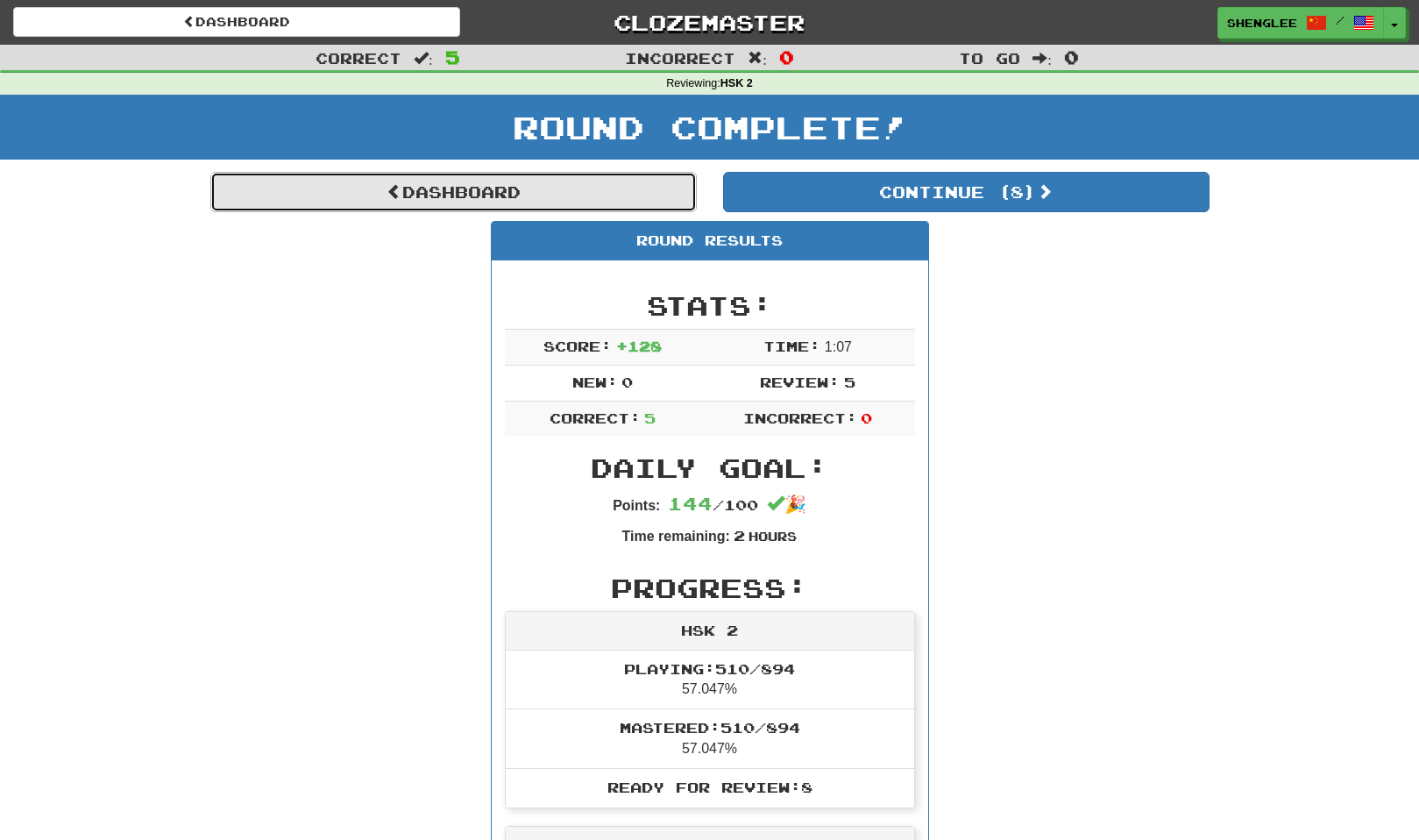
click at [553, 184] on link "Dashboard" at bounding box center [453, 193] width 487 height 41
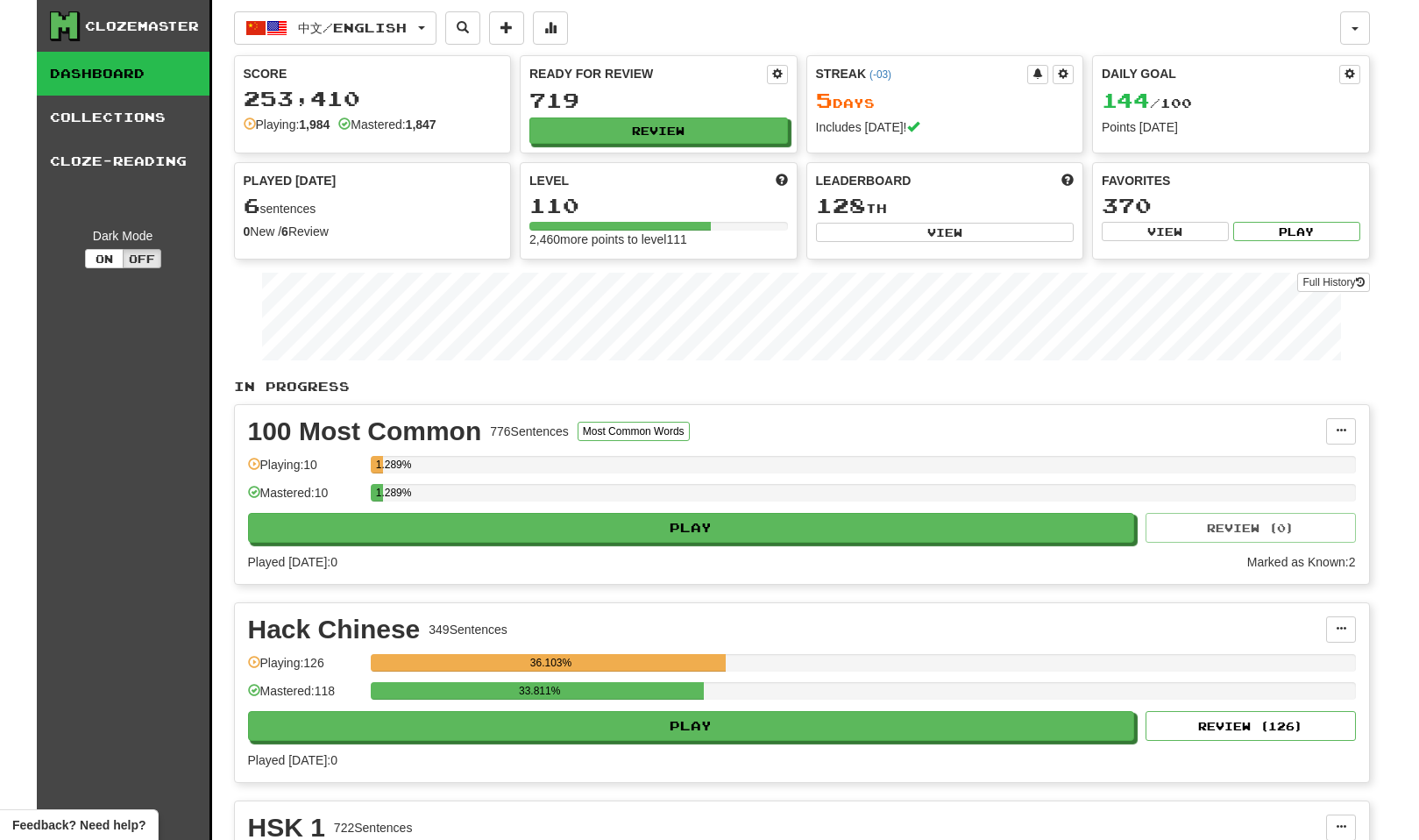
click at [85, 441] on div "Clozemaster Dashboard Collections Cloze-Reading Dark Mode On Off" at bounding box center [124, 739] width 175 height 1479
click at [91, 446] on div "Clozemaster Dashboard Collections Cloze-Reading Dark Mode On Off" at bounding box center [124, 739] width 175 height 1479
